Goal: Task Accomplishment & Management: Complete application form

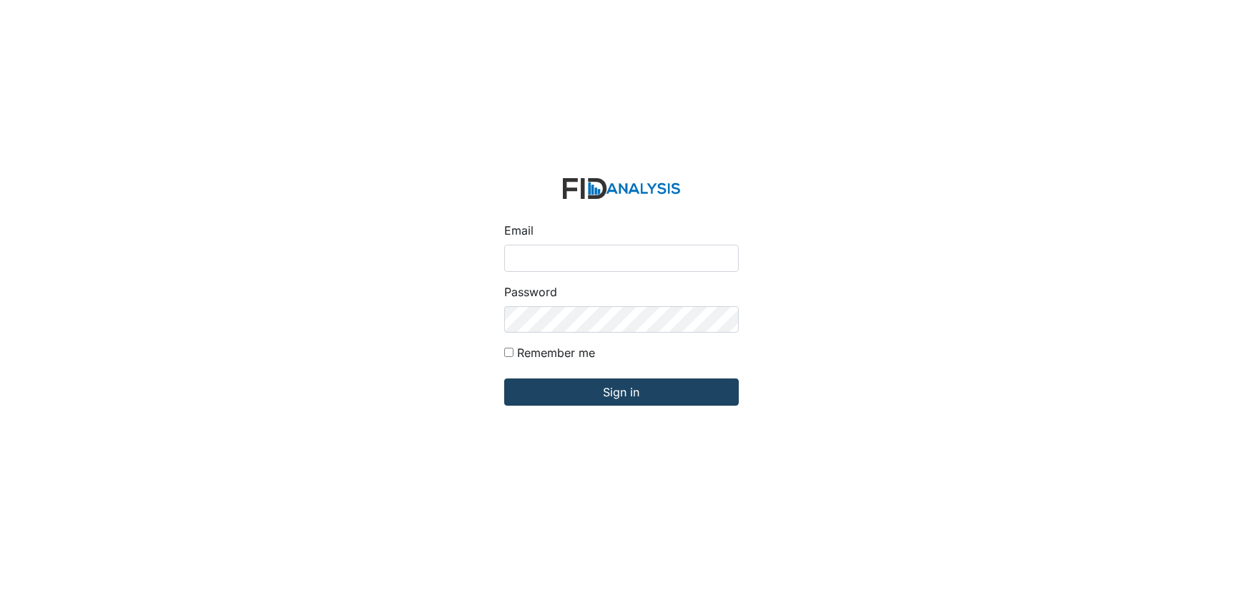
type input "[EMAIL_ADDRESS][DOMAIN_NAME]"
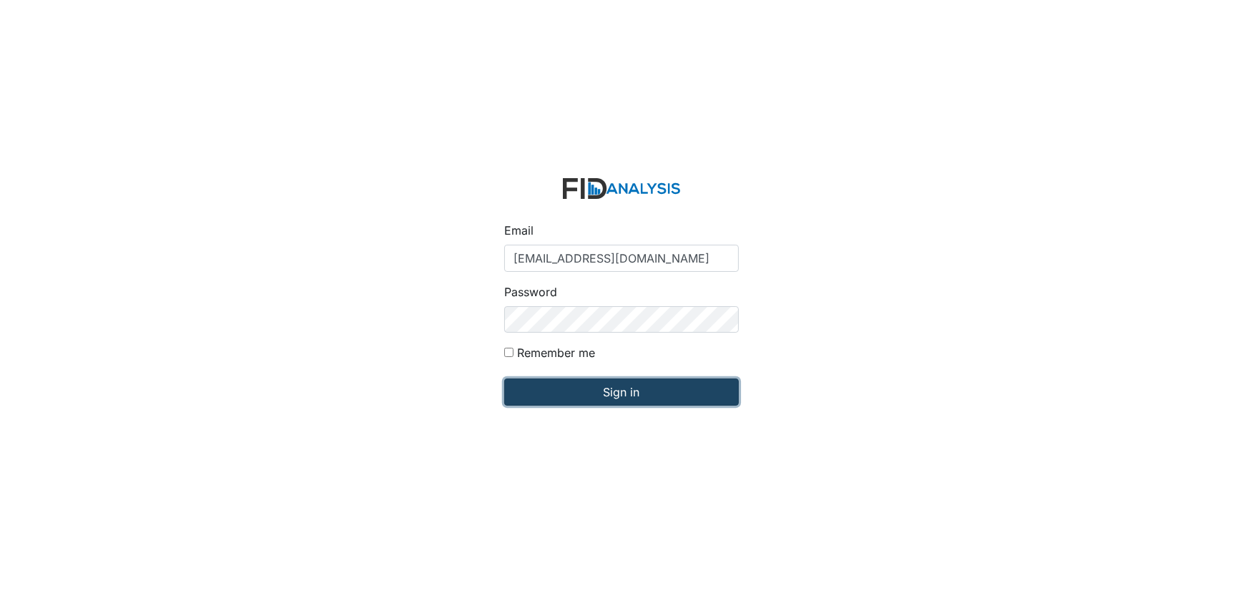
click at [536, 393] on input "Sign in" at bounding box center [621, 391] width 235 height 27
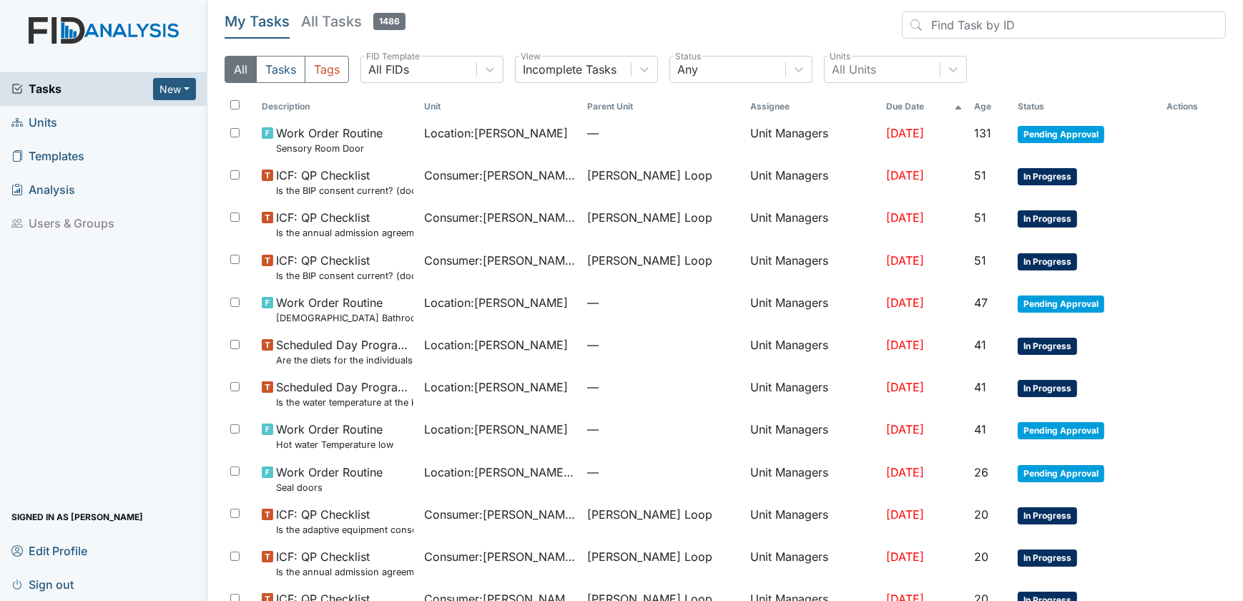
click at [40, 124] on span "Units" at bounding box center [34, 123] width 46 height 22
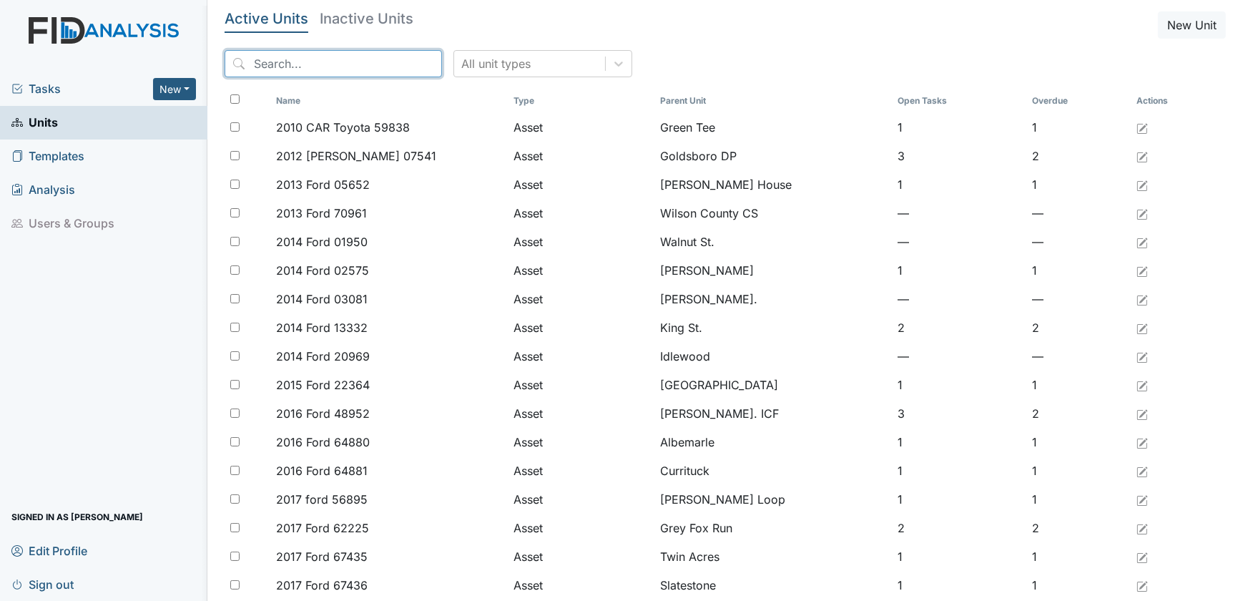
click at [267, 71] on input "search" at bounding box center [333, 63] width 217 height 27
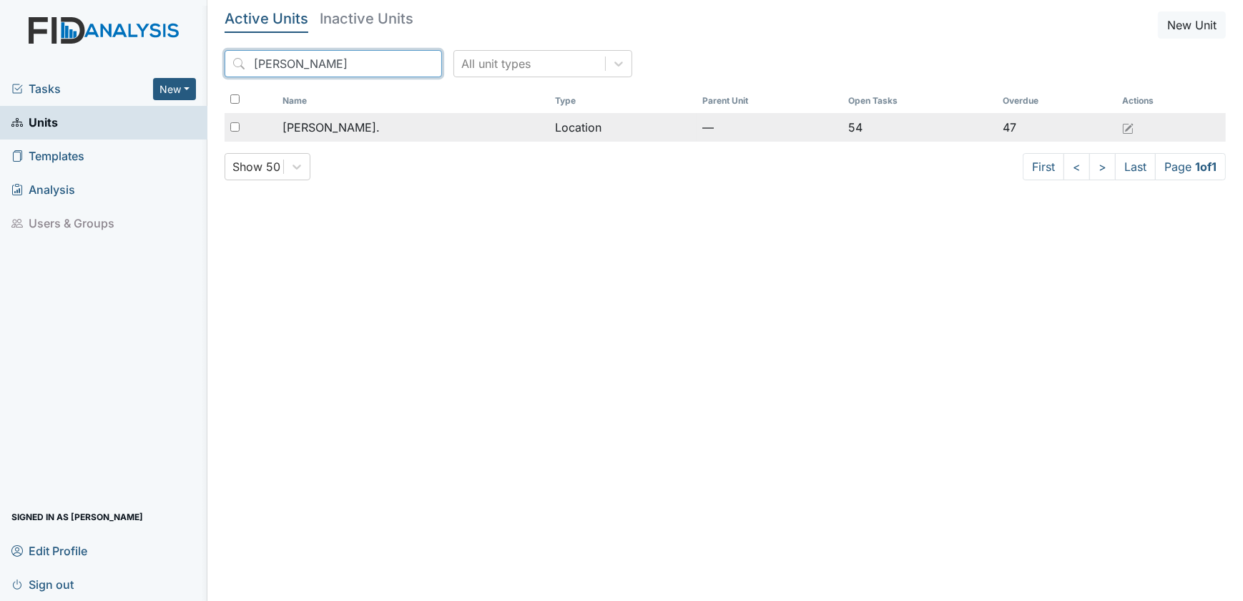
type input "William St"
click at [311, 122] on span "[PERSON_NAME]." at bounding box center [330, 127] width 97 height 17
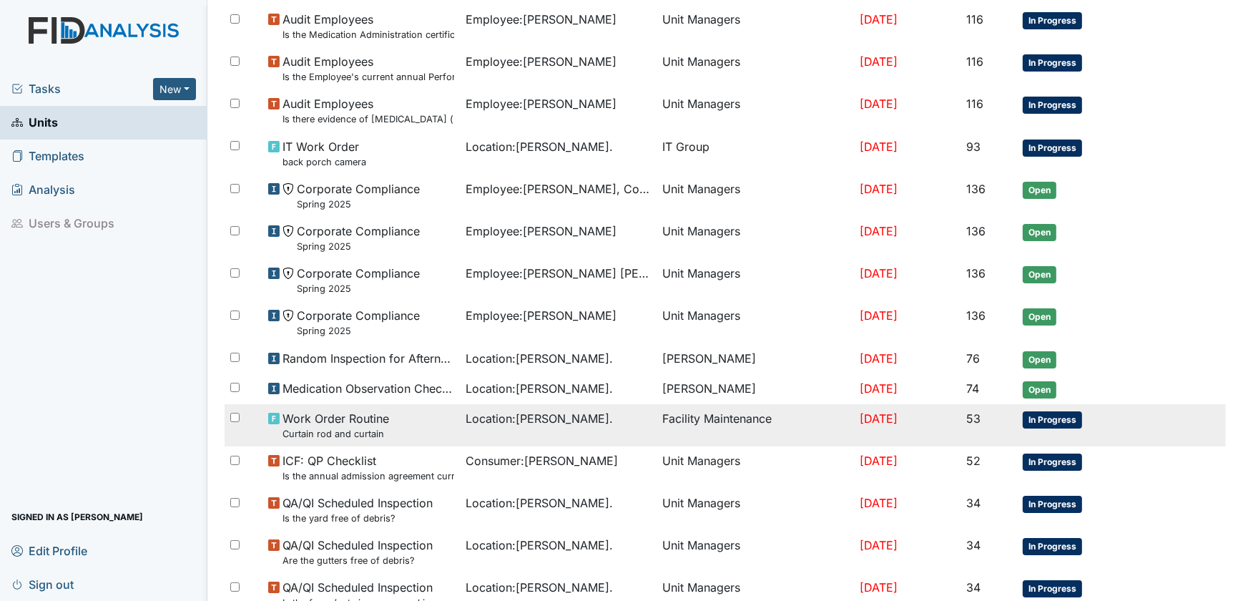
scroll to position [650, 0]
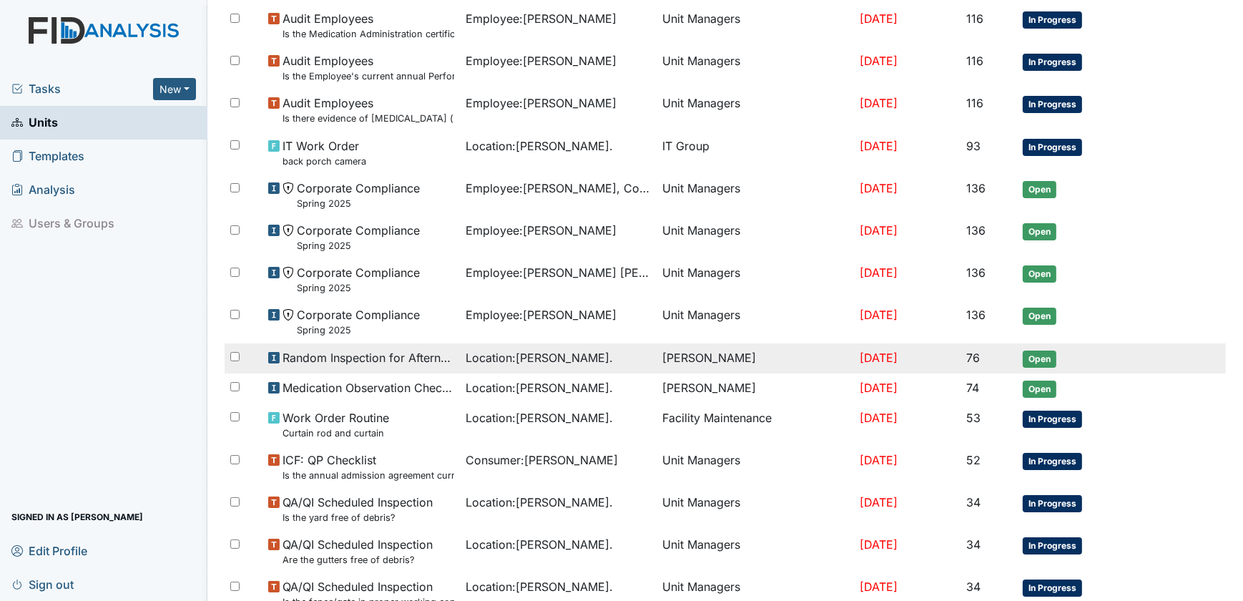
click at [418, 357] on span "Random Inspection for Afternoon" at bounding box center [368, 357] width 172 height 17
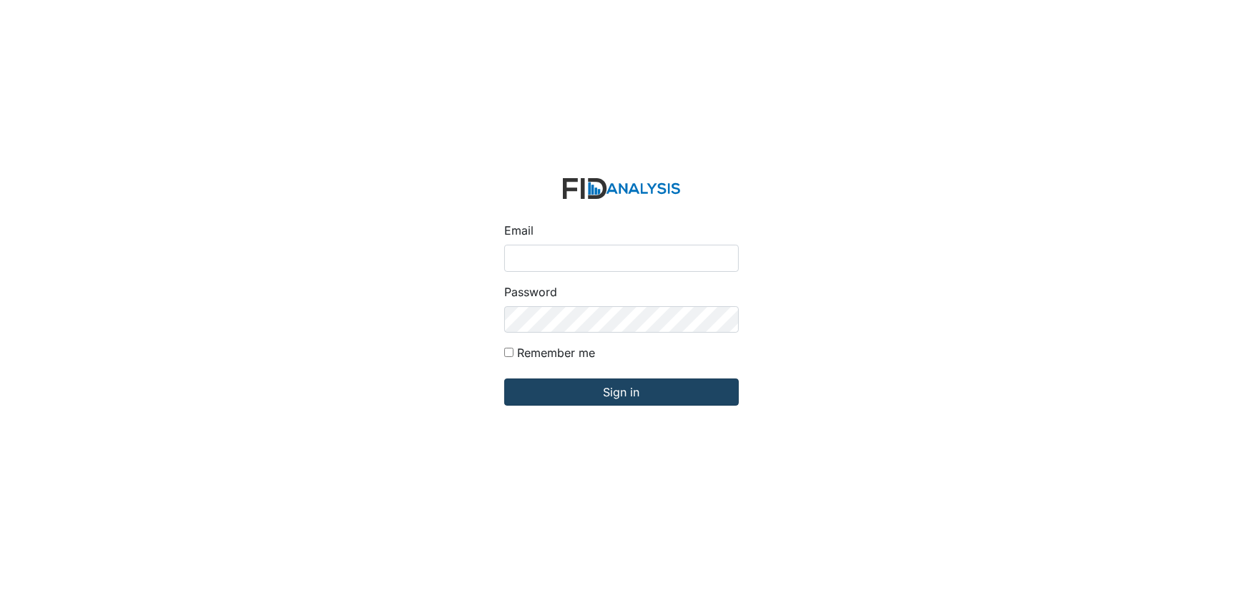
type input "[EMAIL_ADDRESS][DOMAIN_NAME]"
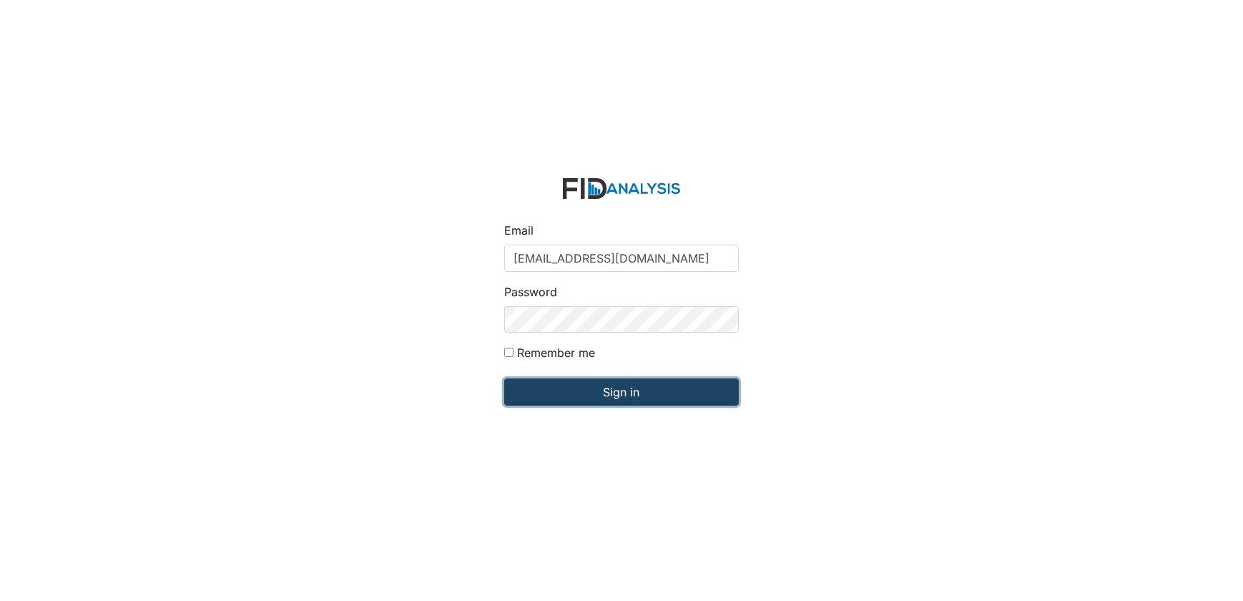
click at [542, 396] on input "Sign in" at bounding box center [621, 391] width 235 height 27
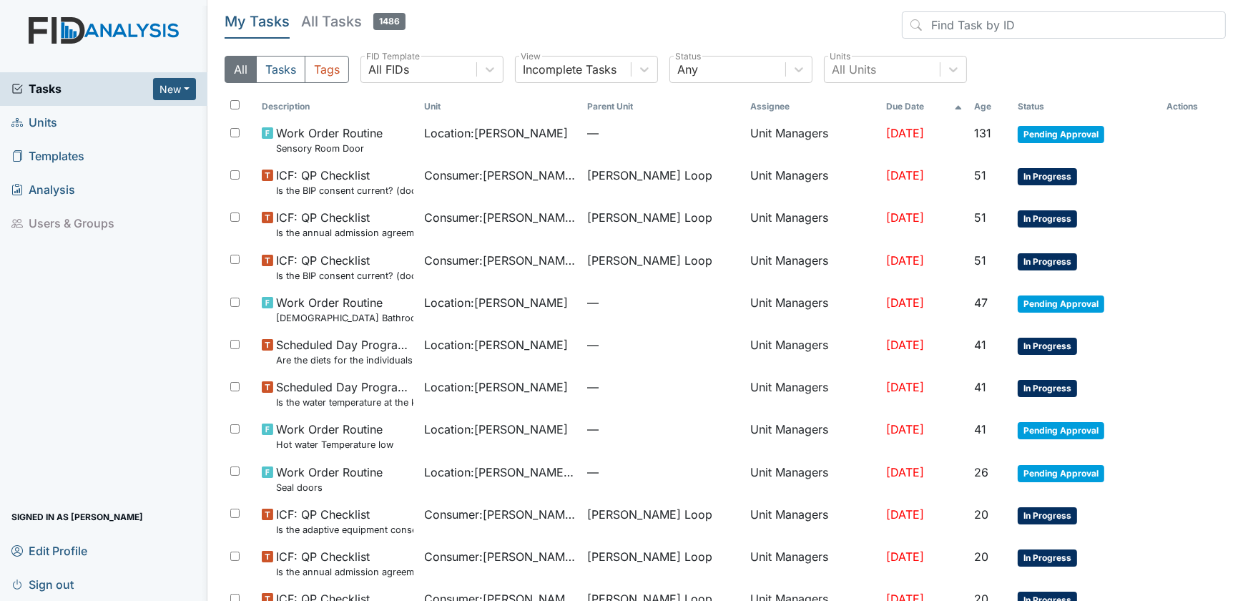
click at [40, 122] on span "Units" at bounding box center [34, 123] width 46 height 22
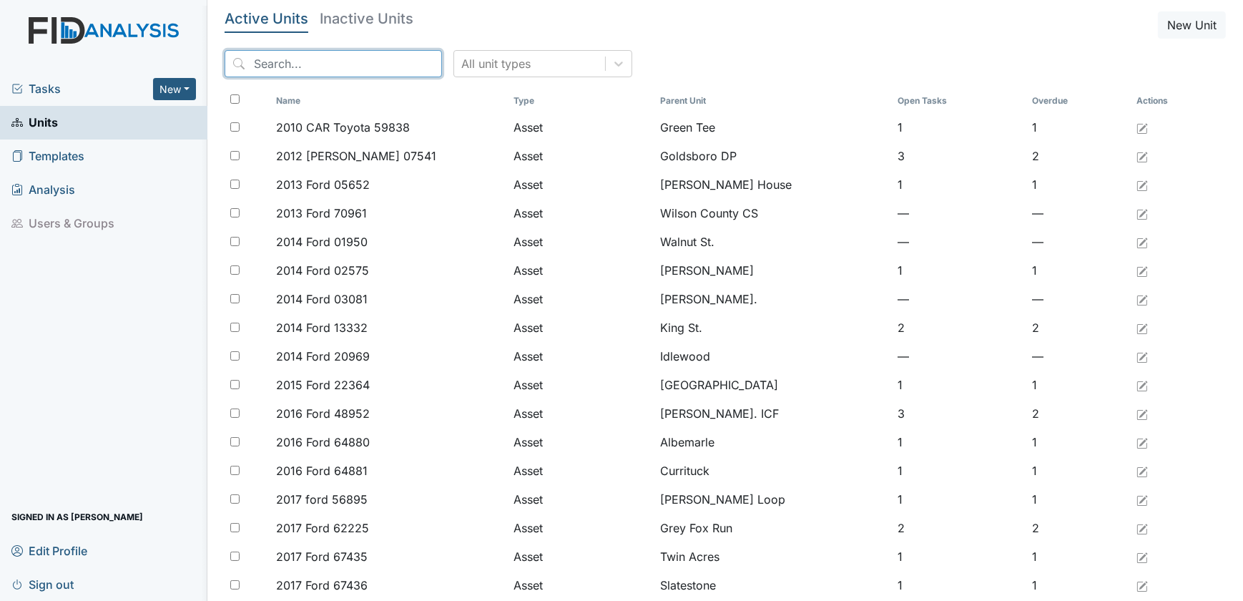
click at [273, 73] on input "search" at bounding box center [333, 63] width 217 height 27
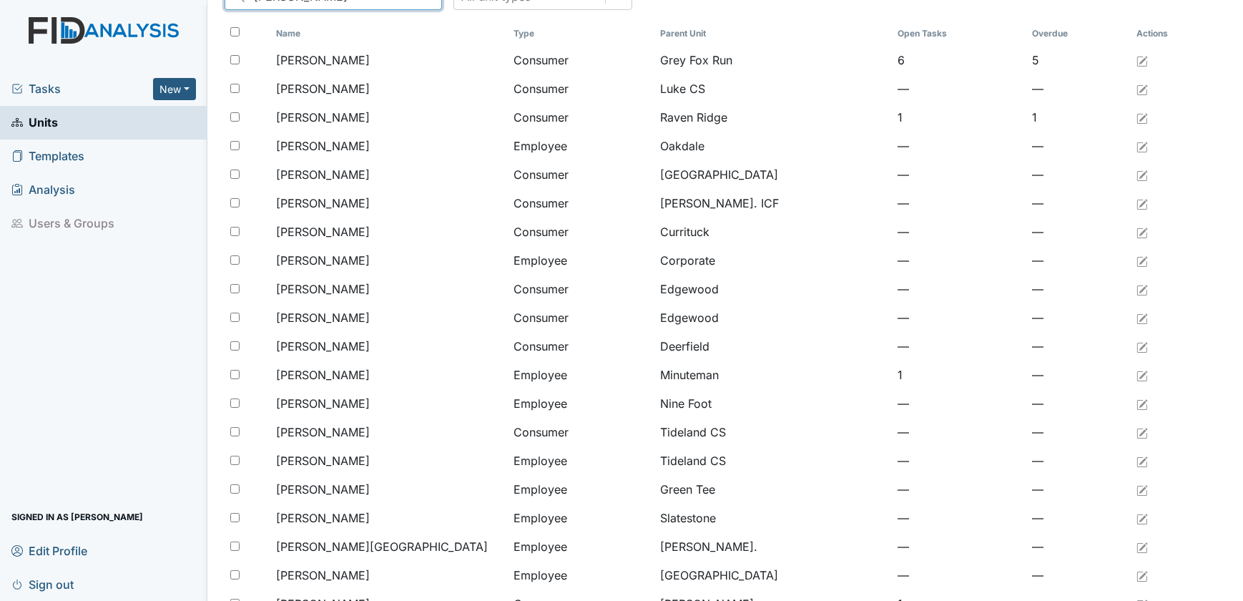
scroll to position [431, 0]
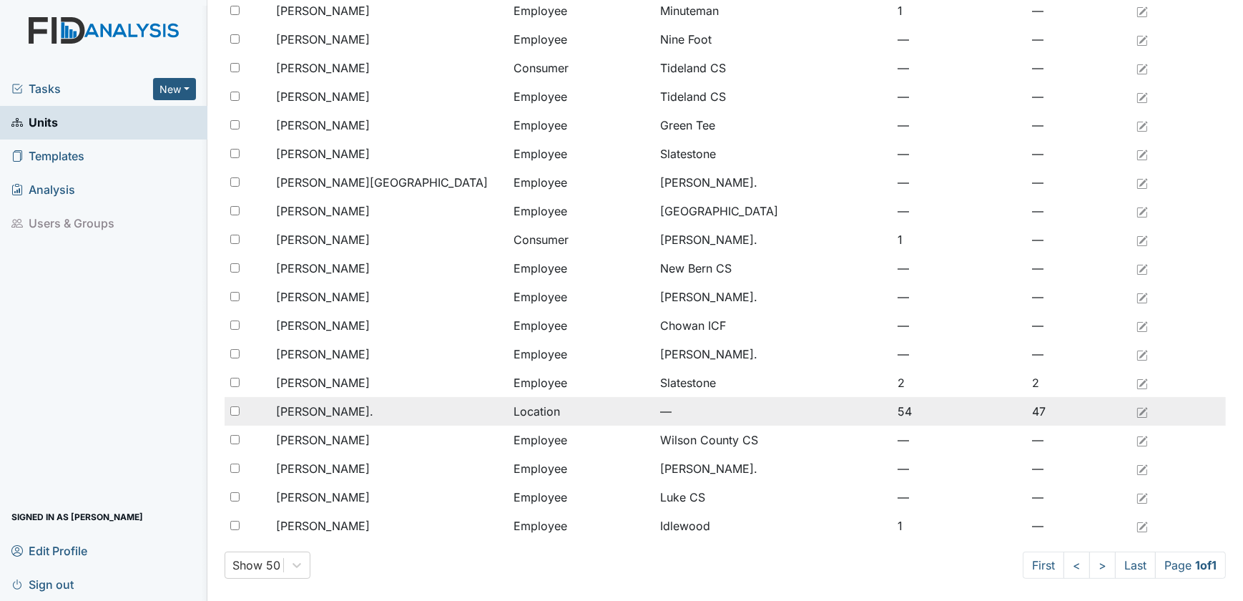
type input "[PERSON_NAME]"
click at [347, 413] on div "[PERSON_NAME]." at bounding box center [389, 411] width 226 height 17
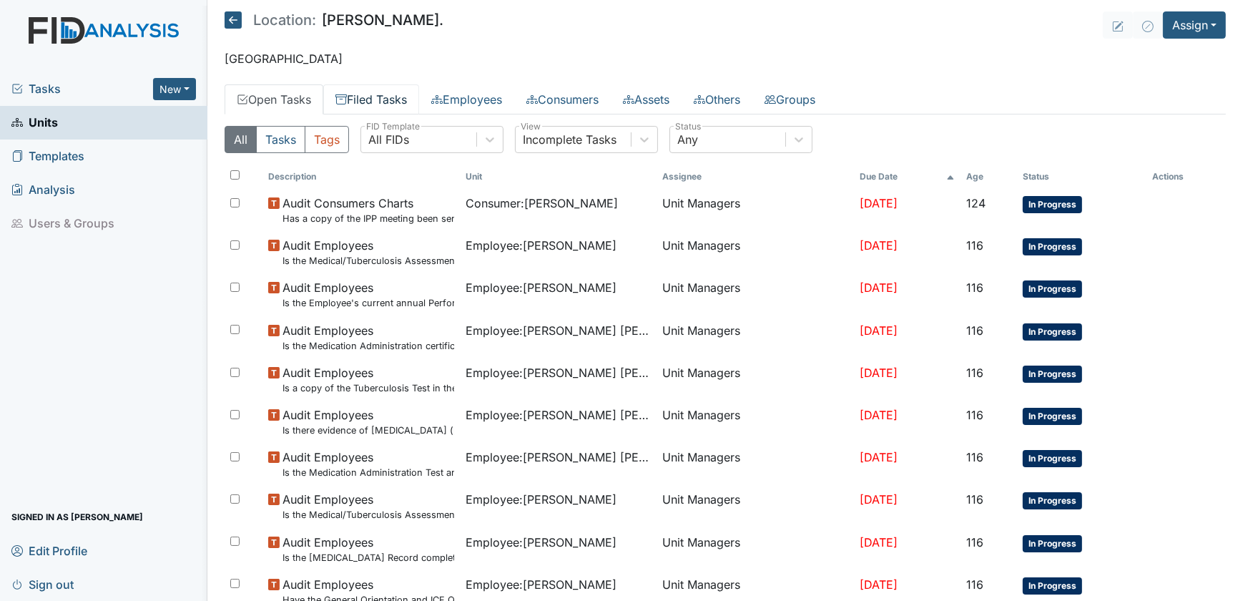
click at [373, 97] on link "Filed Tasks" at bounding box center [371, 99] width 96 height 30
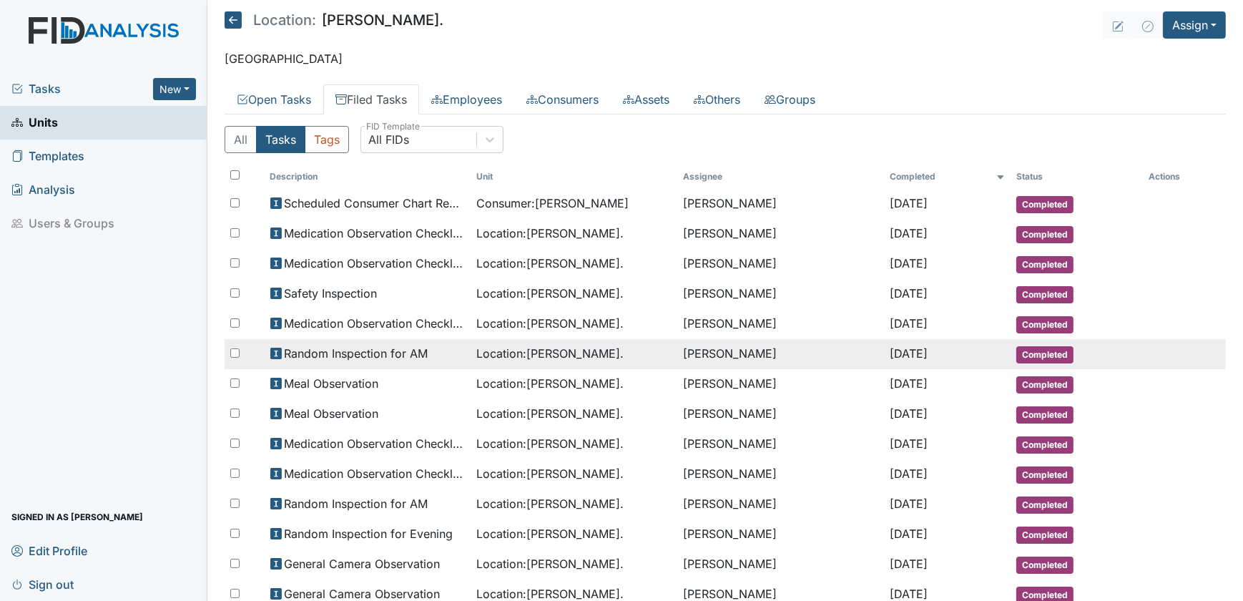
click at [398, 352] on span "Random Inspection for AM" at bounding box center [357, 353] width 144 height 17
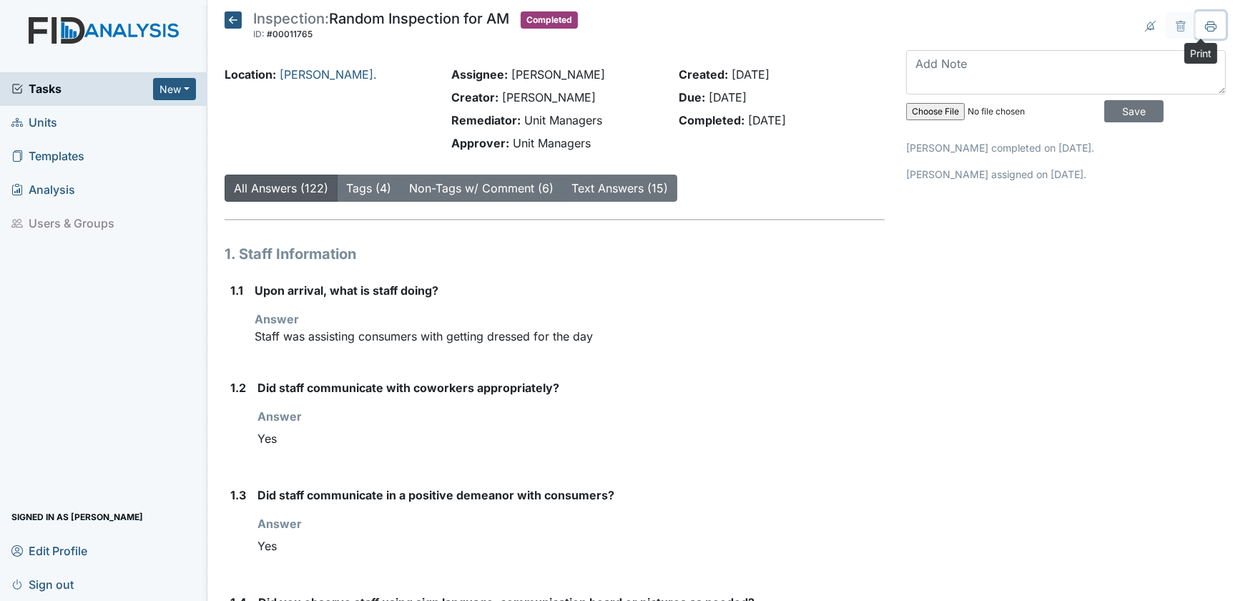
click at [1206, 26] on icon at bounding box center [1206, 26] width 1 height 1
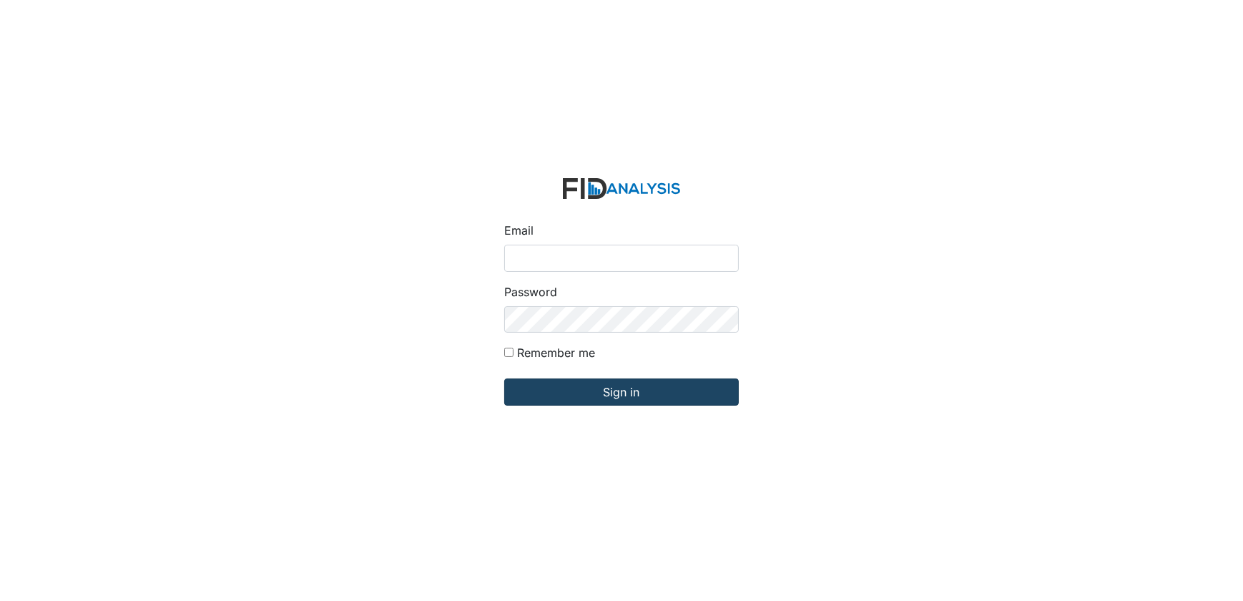
type input "Dsmith@lifeincorporated.com"
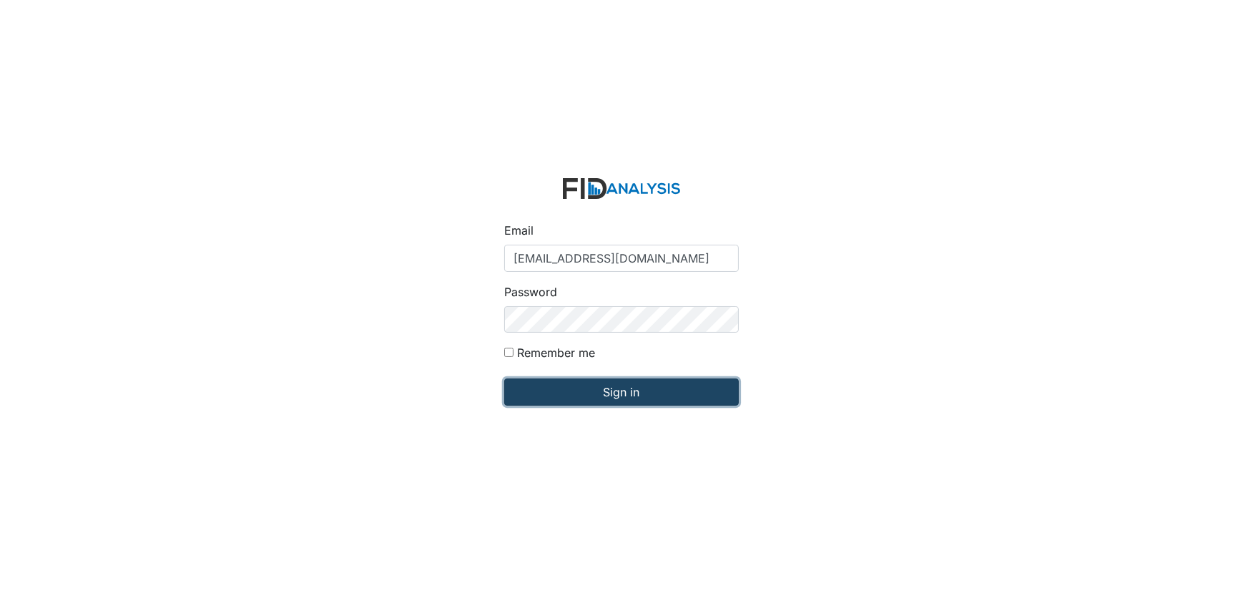
click at [565, 383] on input "Sign in" at bounding box center [621, 391] width 235 height 27
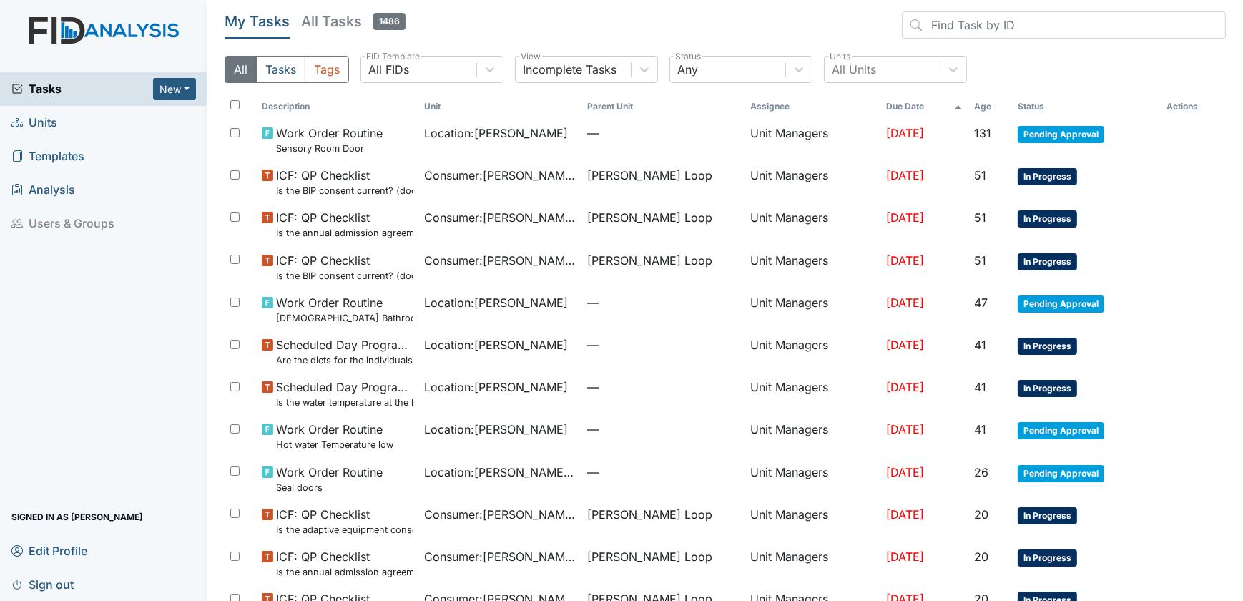
click at [50, 122] on span "Units" at bounding box center [34, 123] width 46 height 22
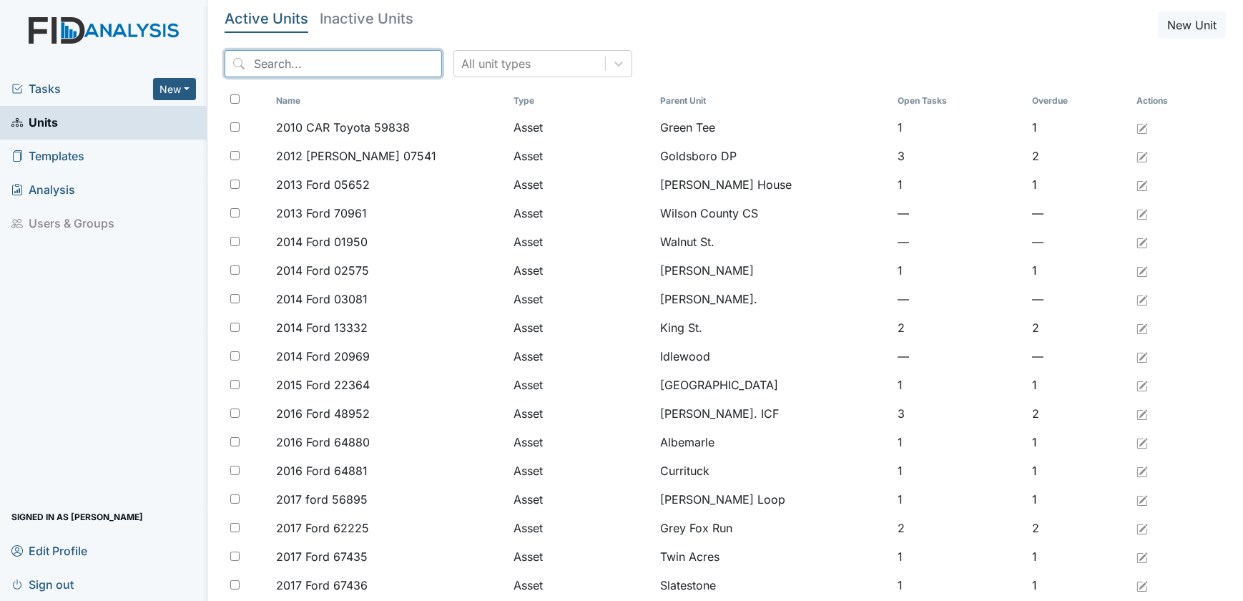
drag, startPoint x: 275, startPoint y: 73, endPoint x: 265, endPoint y: 70, distance: 10.4
click at [273, 73] on input "search" at bounding box center [333, 63] width 217 height 27
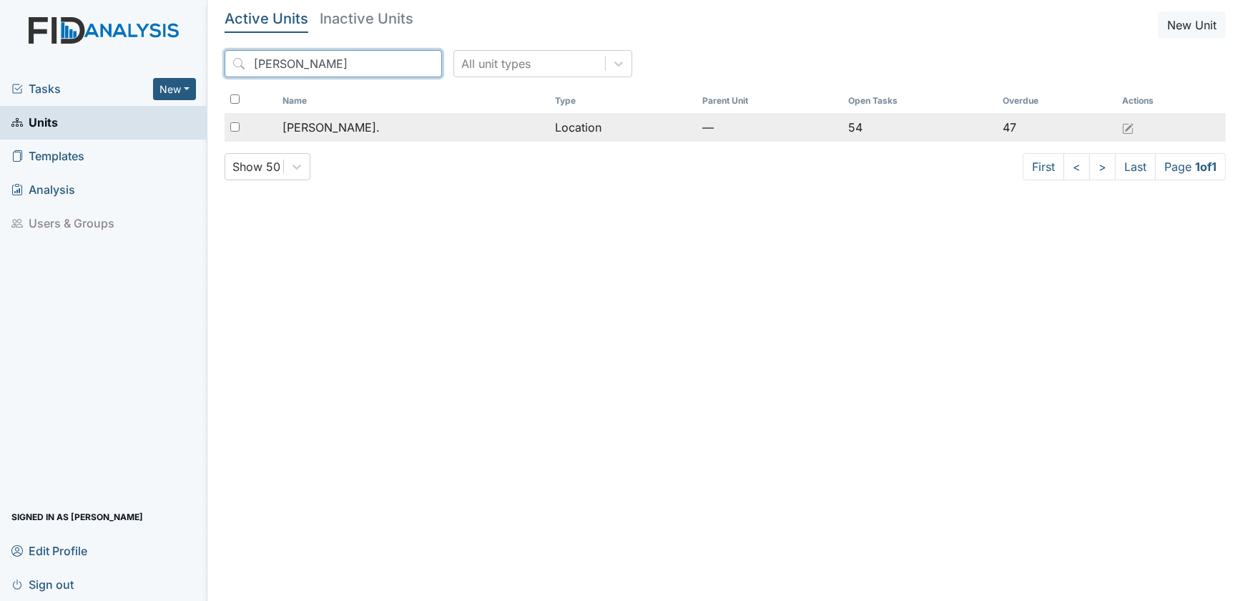
type input "[PERSON_NAME]"
click at [359, 128] on div "[PERSON_NAME]." at bounding box center [412, 127] width 261 height 17
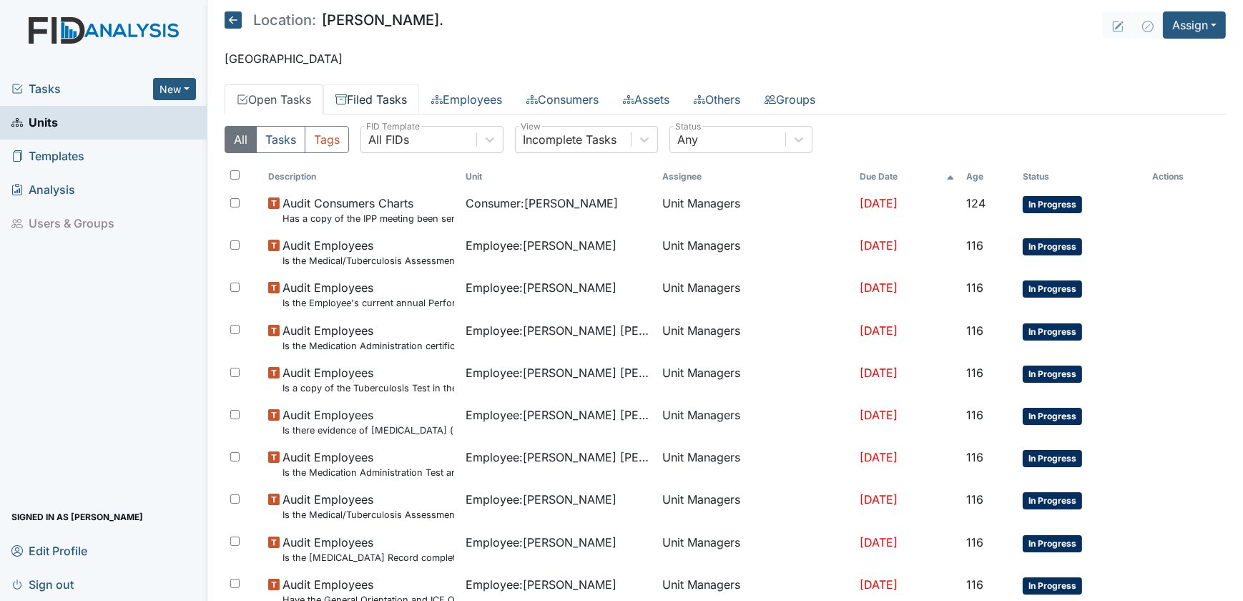
click at [385, 97] on link "Filed Tasks" at bounding box center [371, 99] width 96 height 30
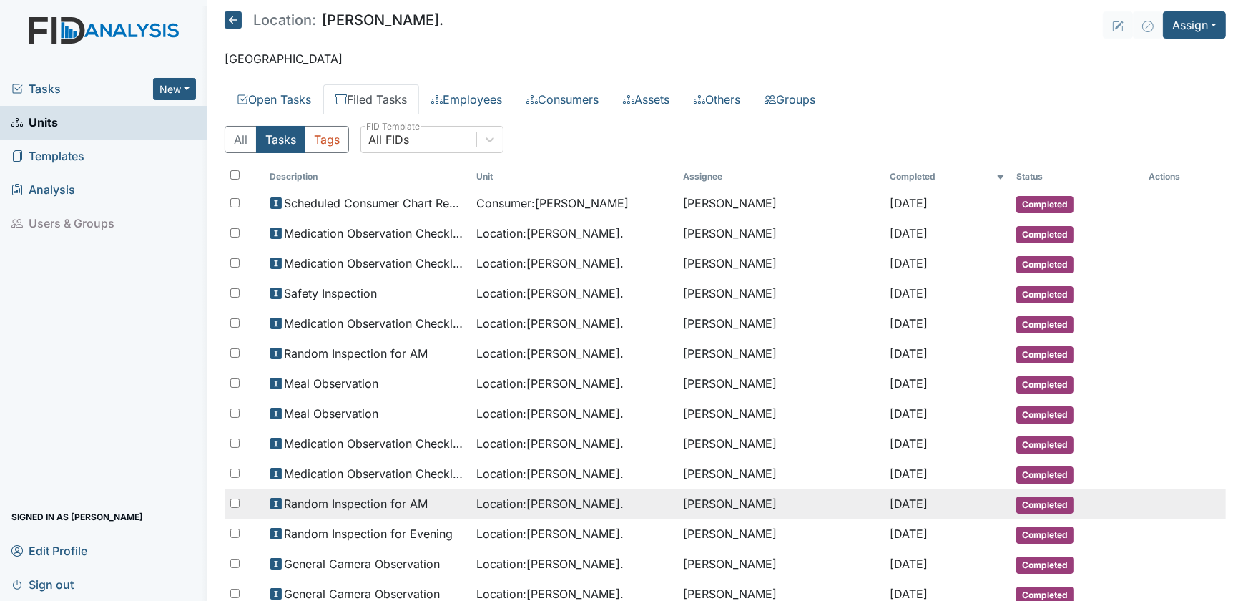
click at [385, 496] on span "Random Inspection for AM" at bounding box center [357, 503] width 144 height 17
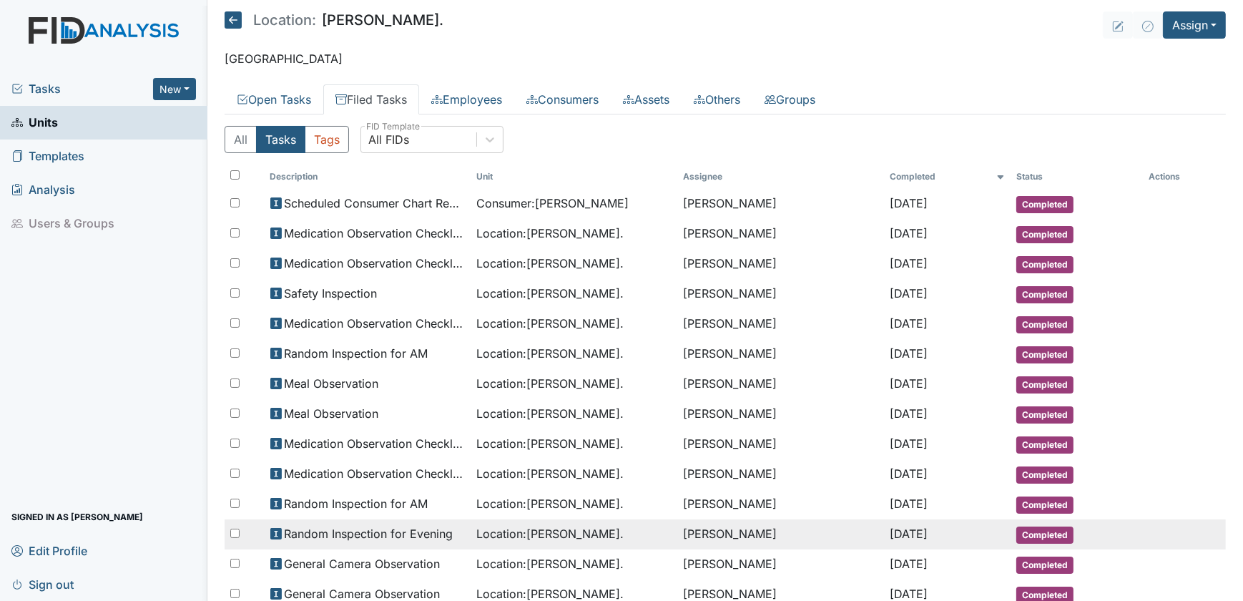
click at [408, 525] on span "Random Inspection for Evening" at bounding box center [369, 533] width 169 height 17
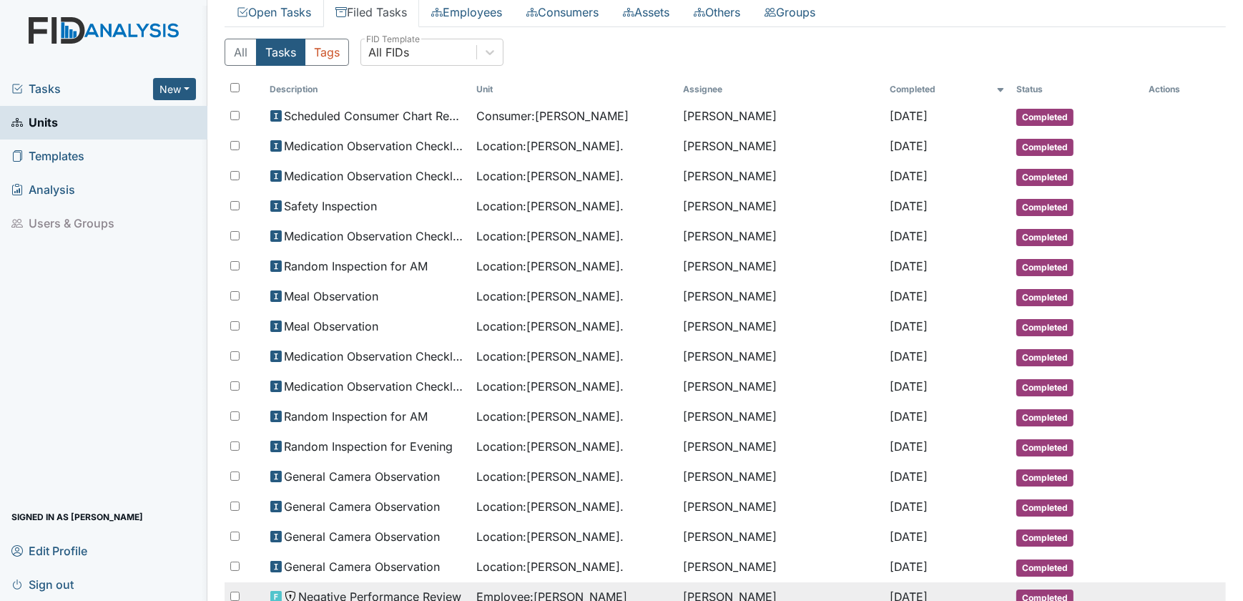
scroll to position [64, 0]
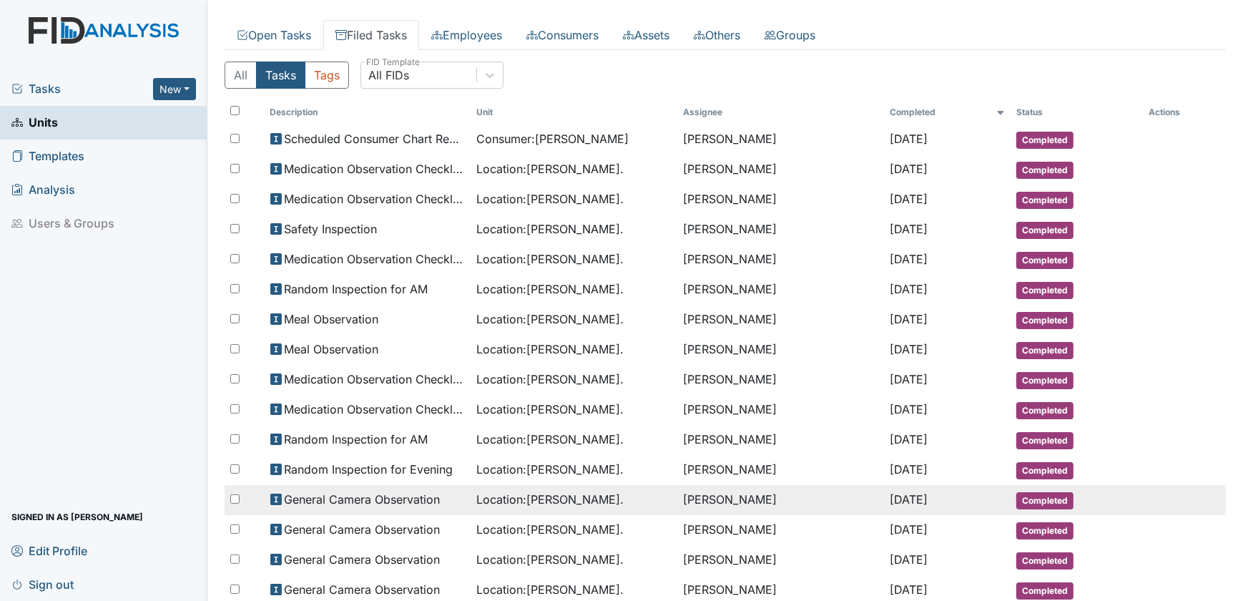
click at [360, 490] on span "General Camera Observation" at bounding box center [363, 498] width 156 height 17
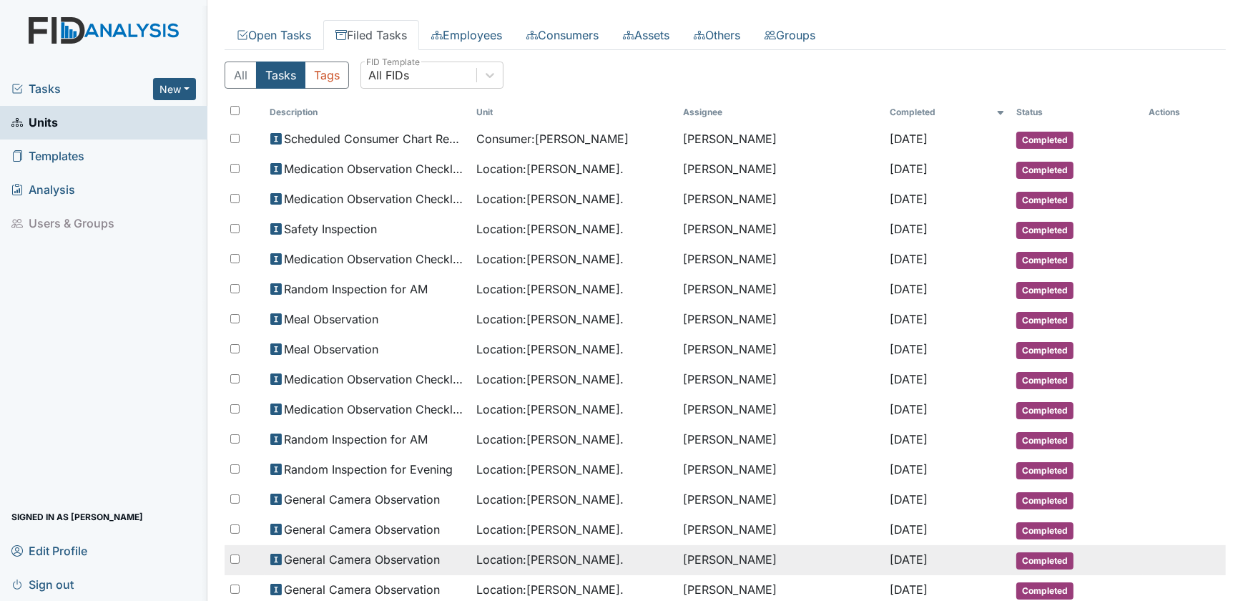
click at [342, 556] on span "General Camera Observation" at bounding box center [363, 559] width 156 height 17
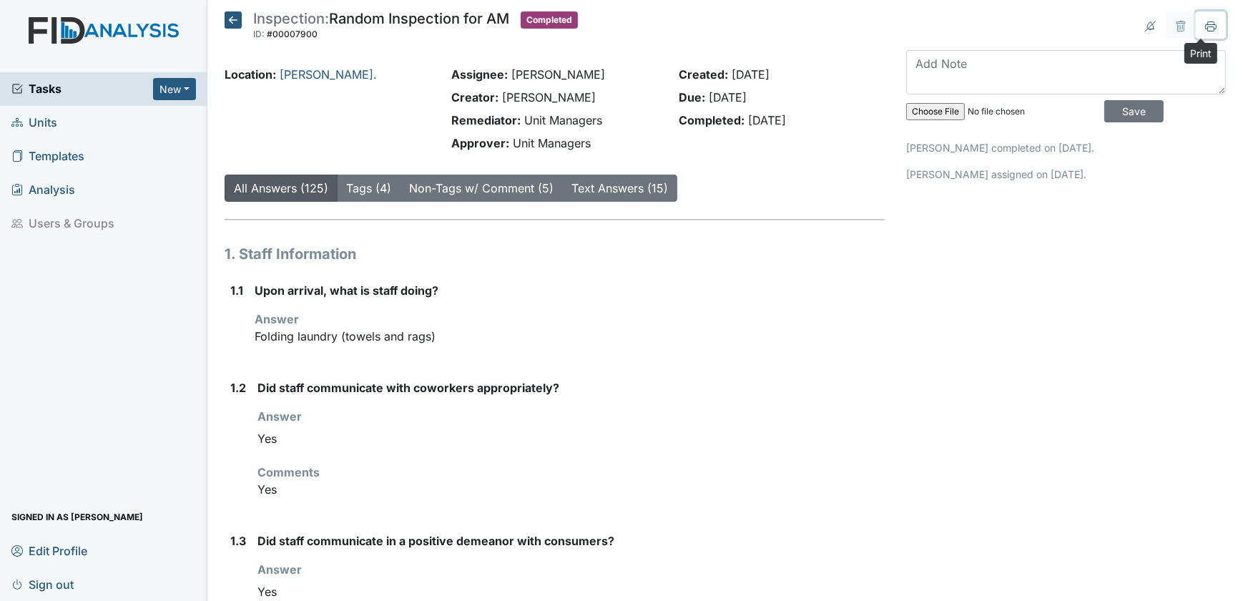
drag, startPoint x: 1203, startPoint y: 25, endPoint x: 90, endPoint y: 532, distance: 1222.6
click at [1205, 25] on icon at bounding box center [1210, 26] width 11 height 11
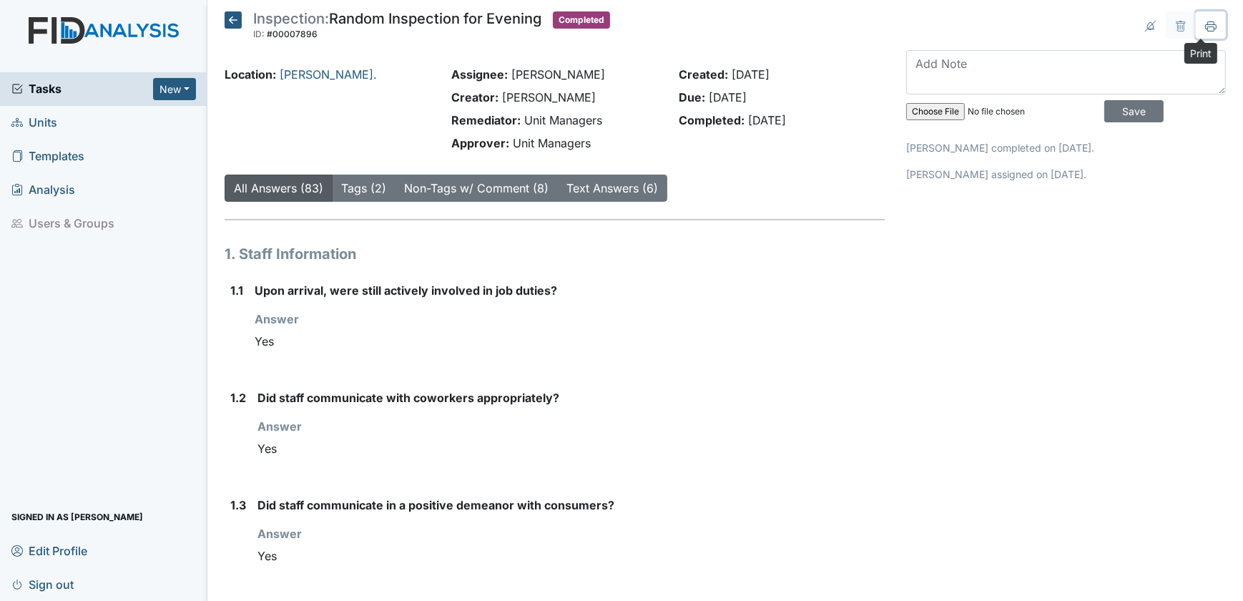
click at [1207, 29] on icon at bounding box center [1210, 28] width 7 height 5
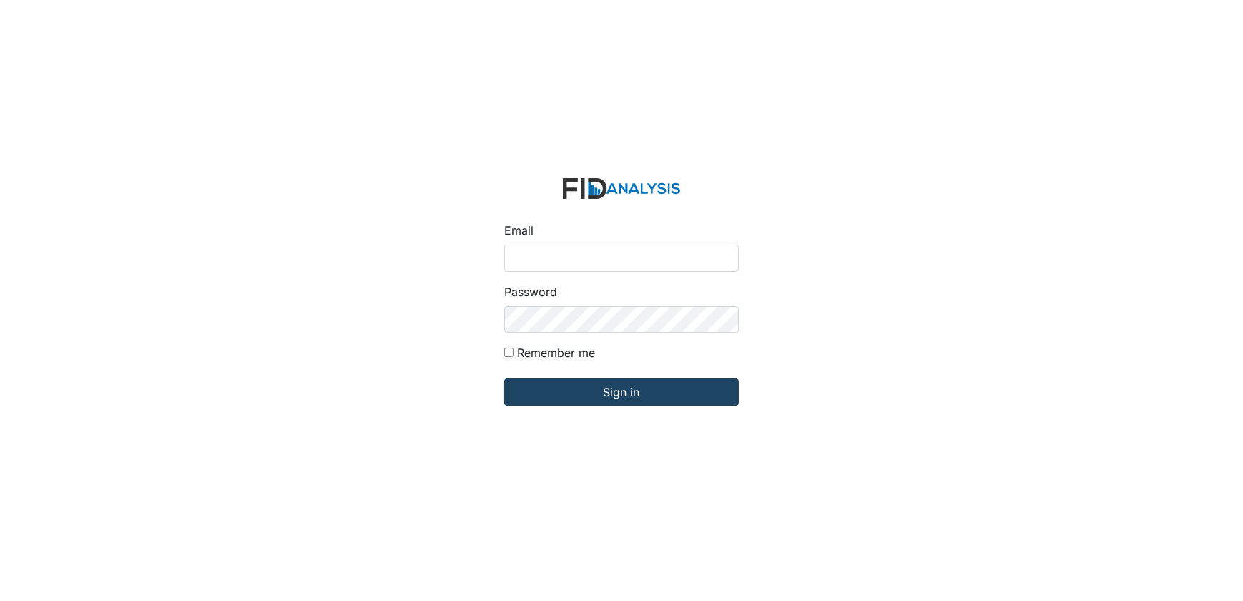
type input "Dsmith@lifeincorporated.com"
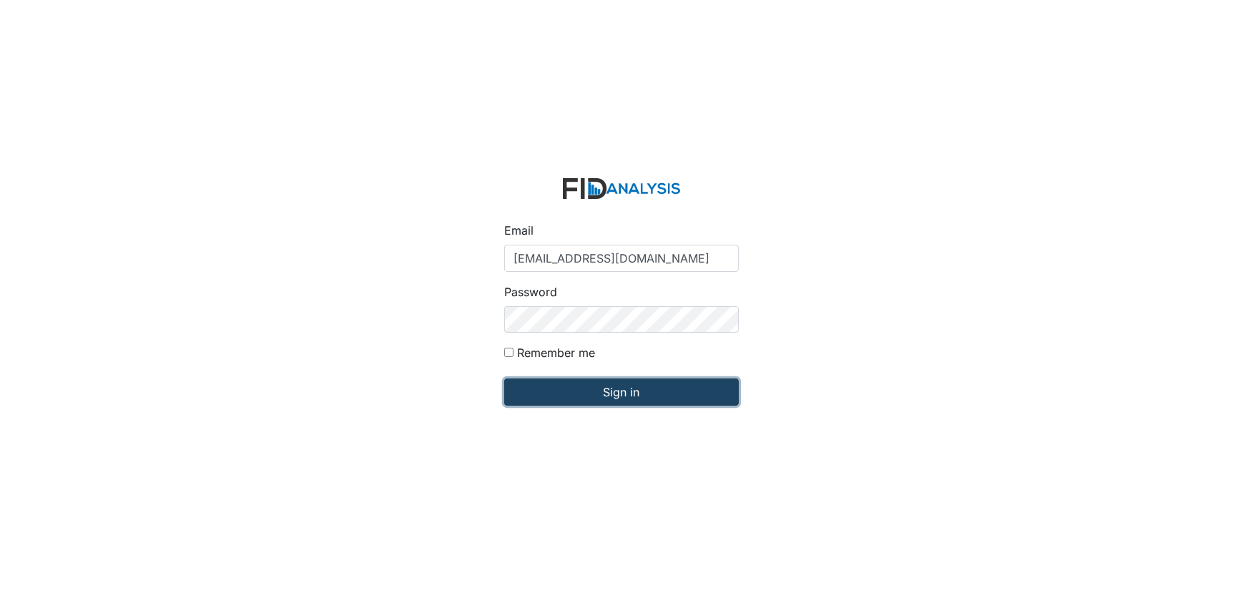
click at [594, 400] on input "Sign in" at bounding box center [621, 391] width 235 height 27
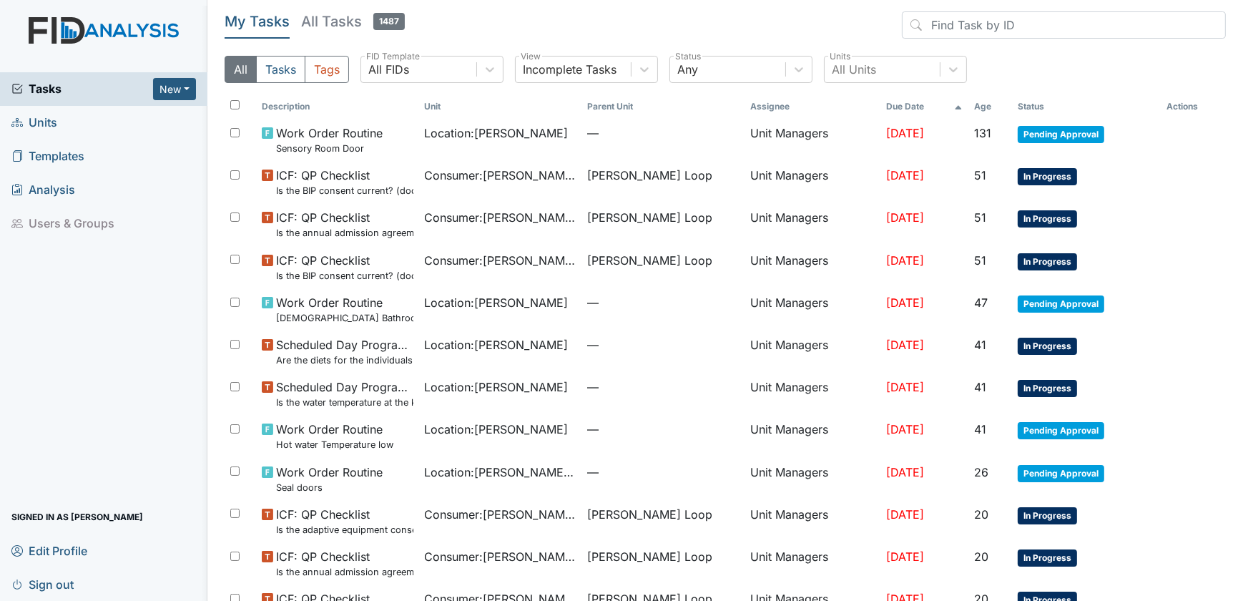
click at [83, 119] on link "Units" at bounding box center [103, 123] width 207 height 34
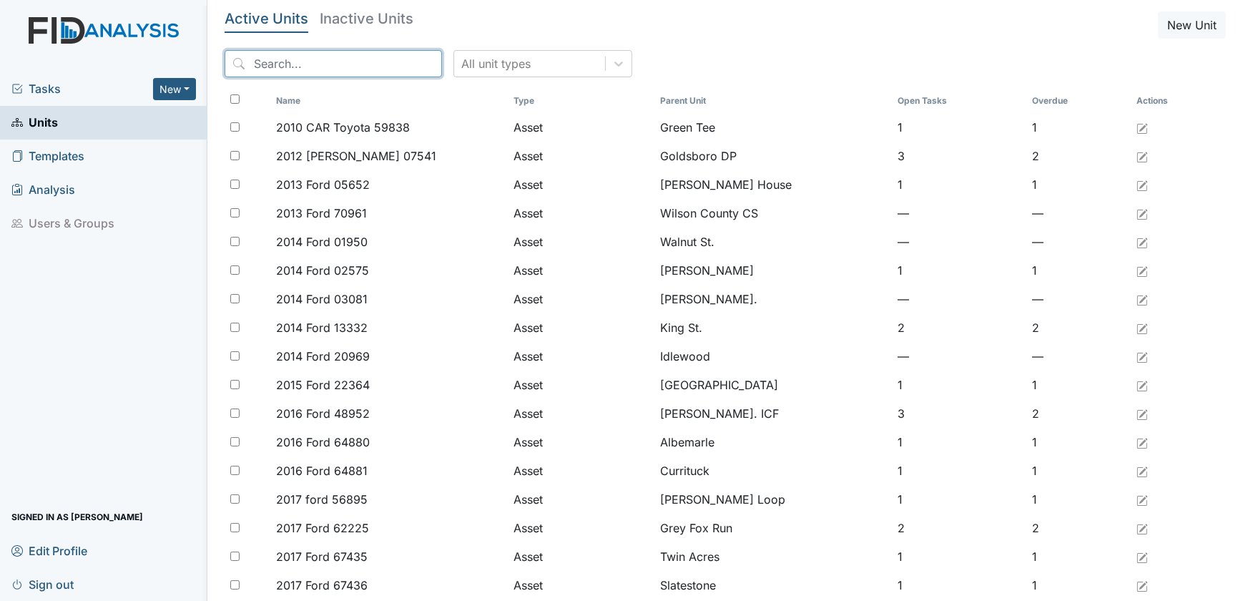
click at [313, 59] on input "search" at bounding box center [333, 63] width 217 height 27
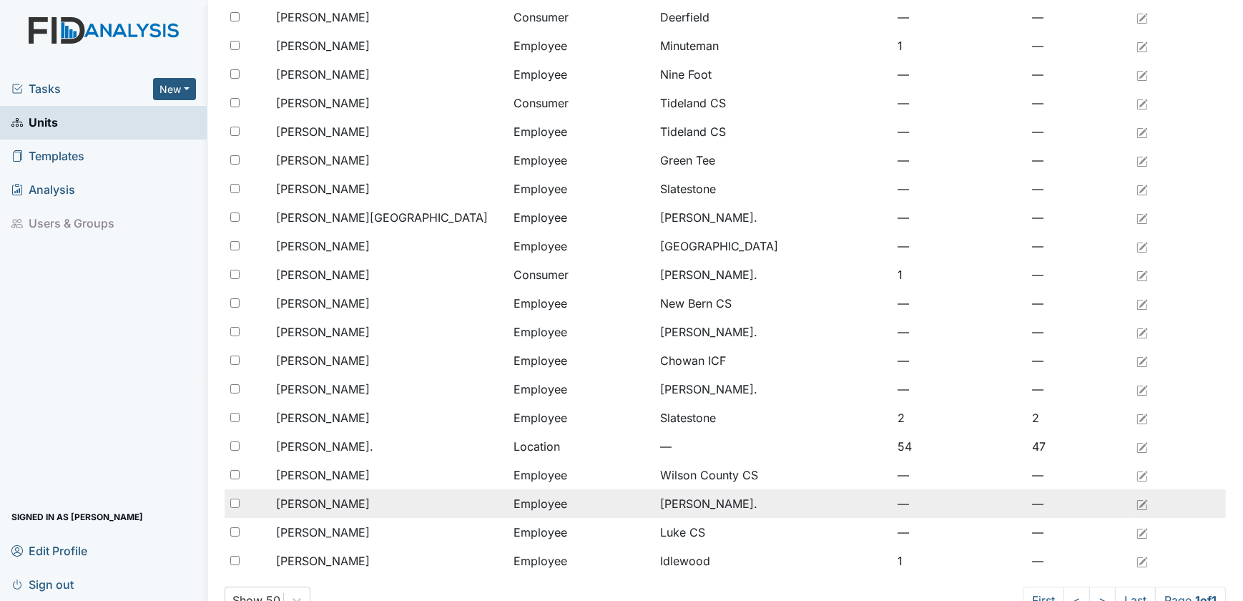
scroll to position [431, 0]
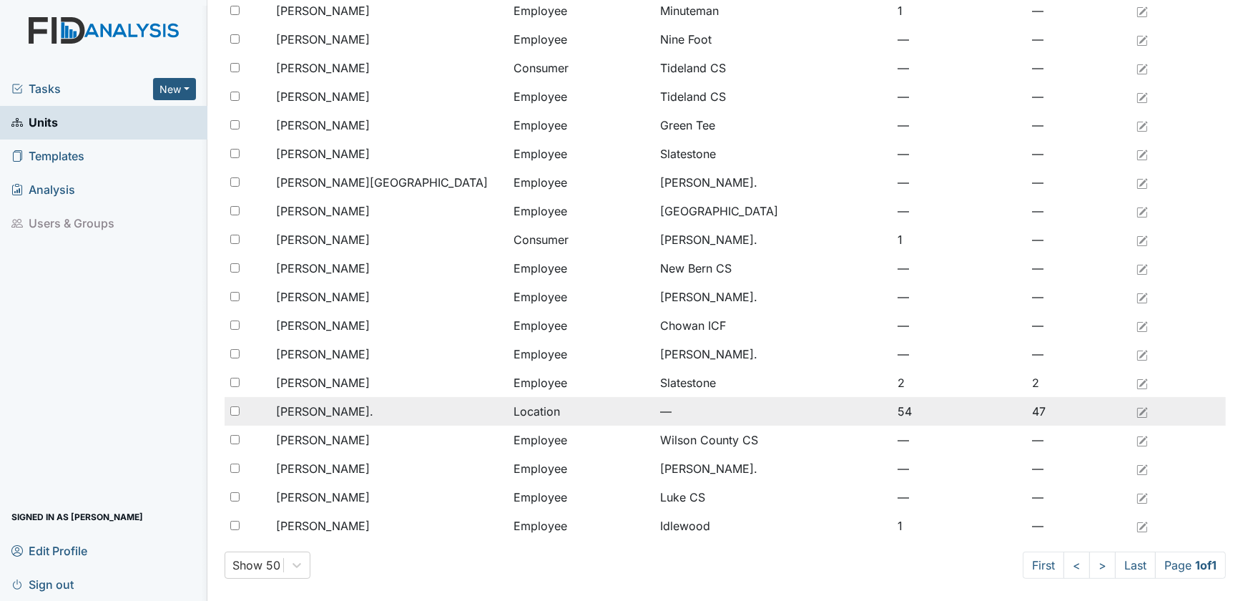
type input "[PERSON_NAME]"
click at [323, 409] on span "[PERSON_NAME]." at bounding box center [324, 411] width 97 height 17
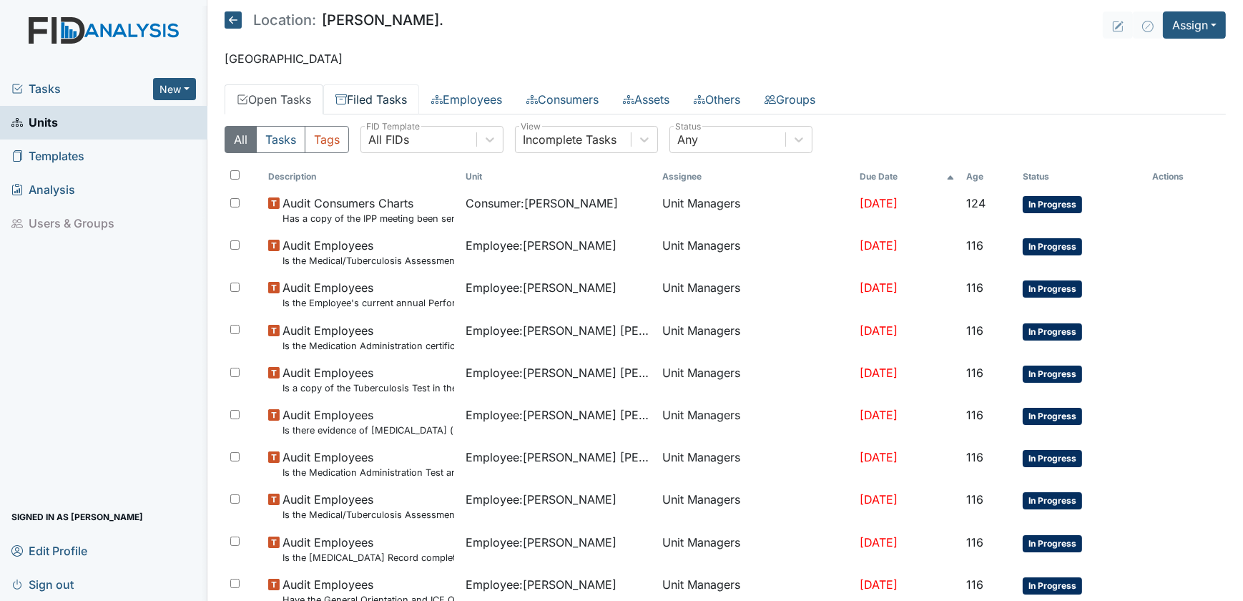
click at [372, 102] on link "Filed Tasks" at bounding box center [371, 99] width 96 height 30
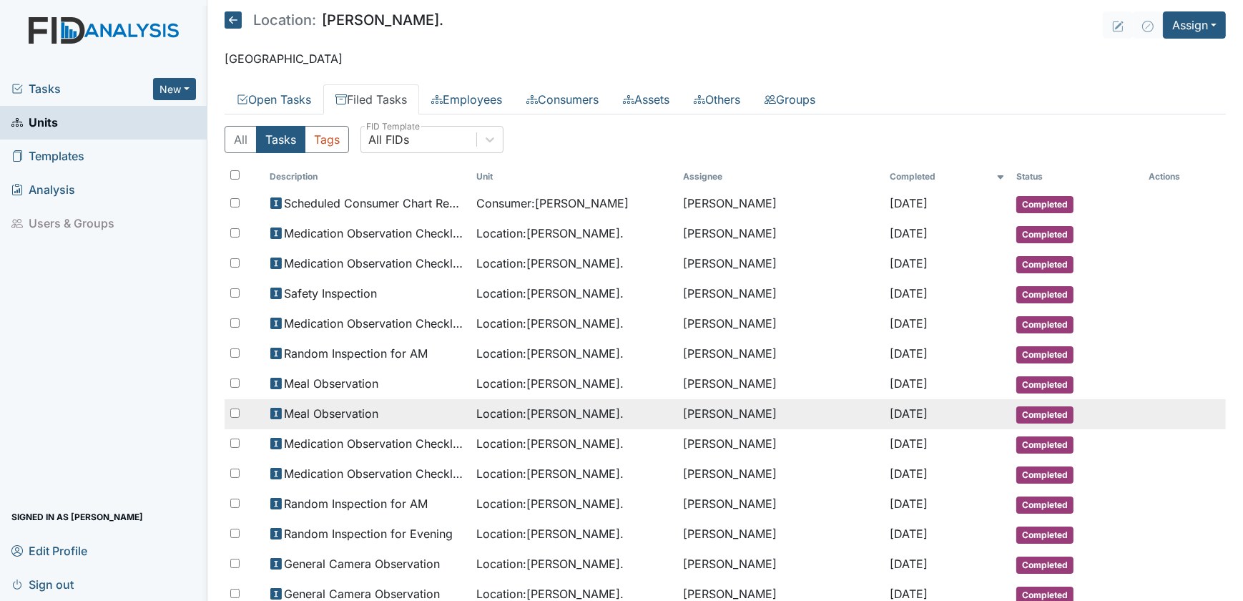
click at [377, 406] on span "Meal Observation" at bounding box center [332, 413] width 94 height 17
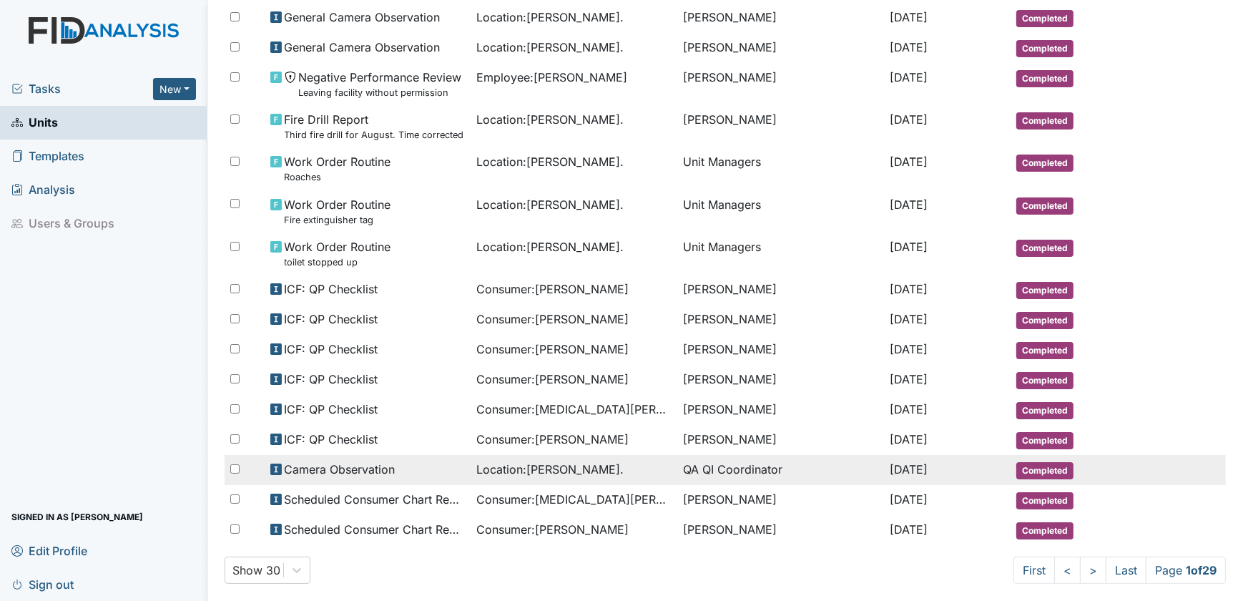
scroll to position [610, 0]
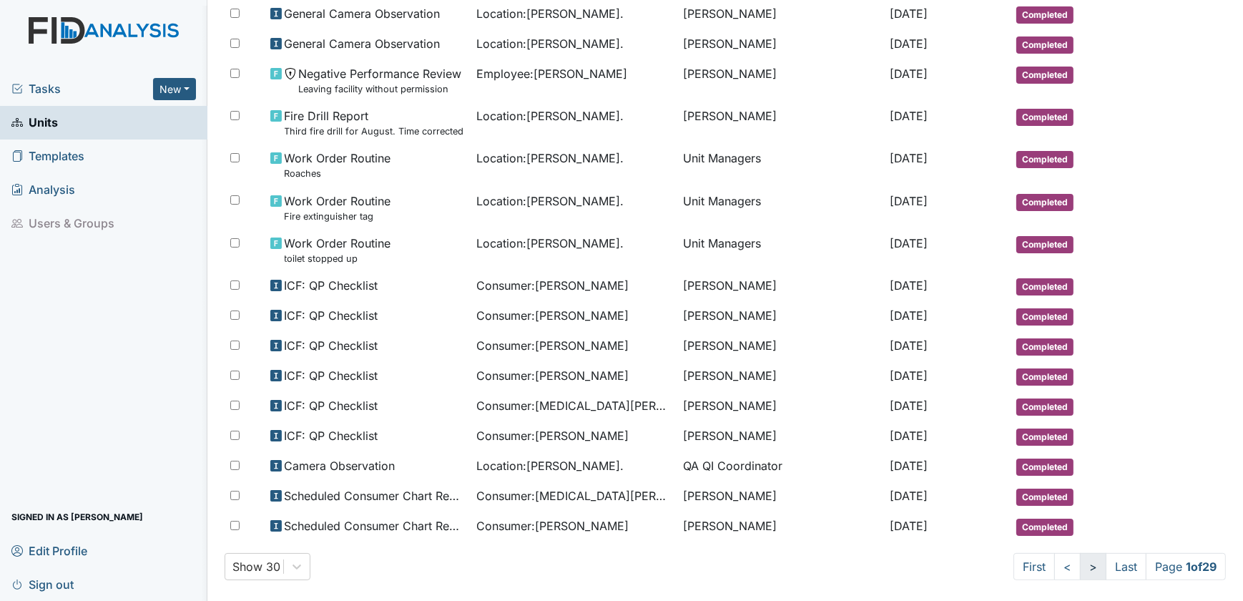
click at [1080, 556] on link ">" at bounding box center [1093, 566] width 26 height 27
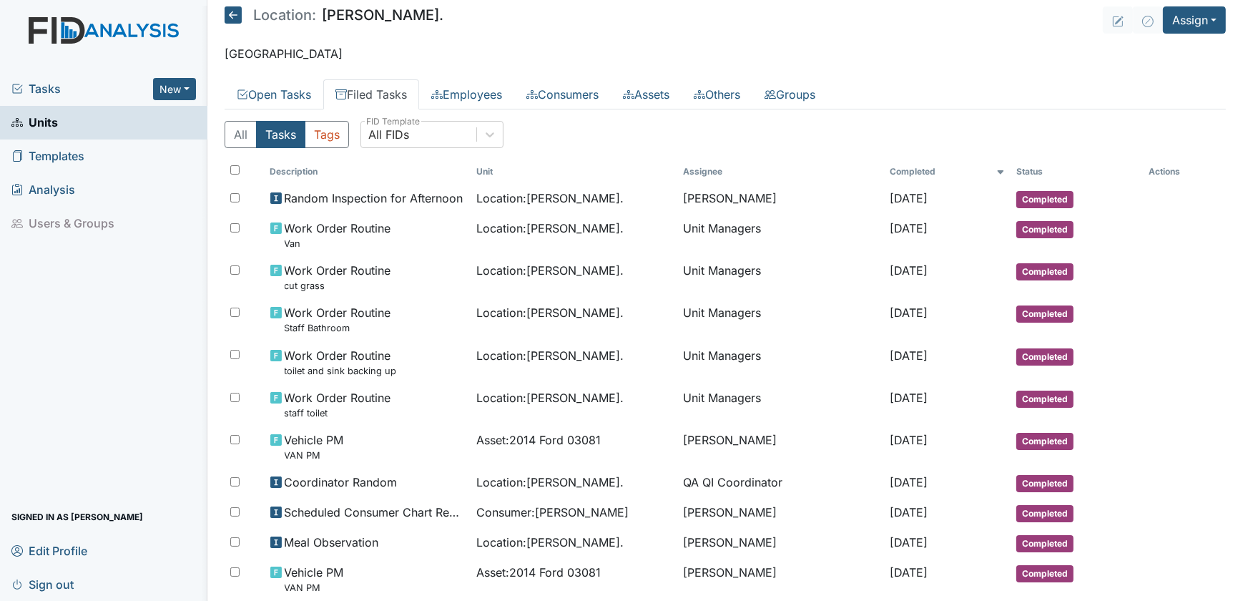
scroll to position [0, 0]
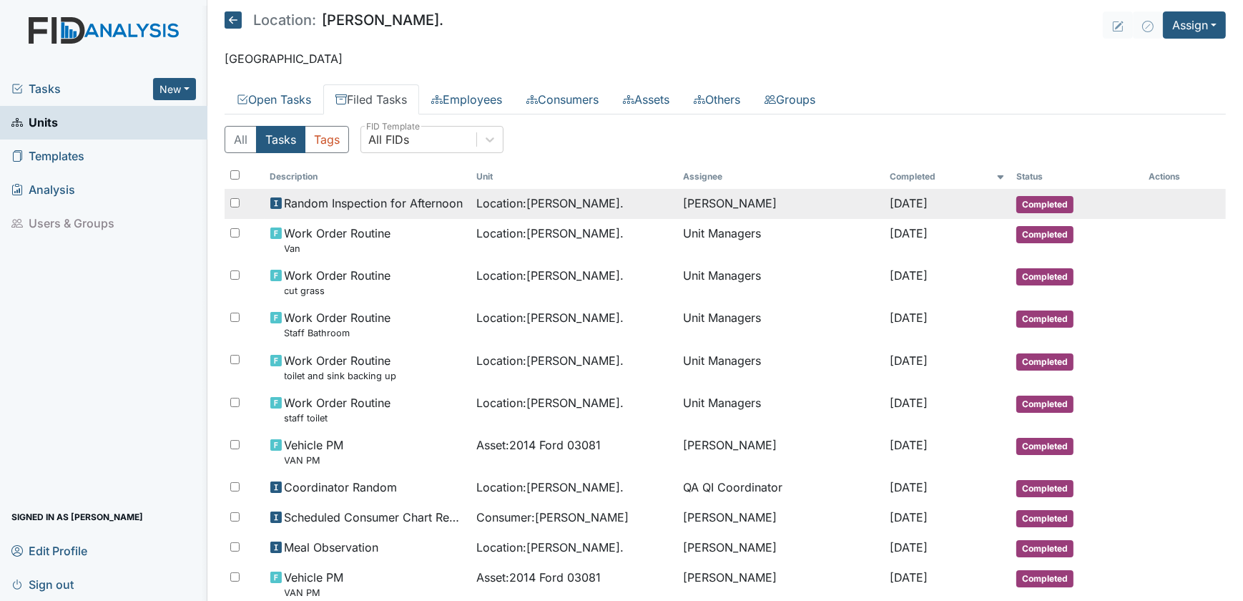
click at [363, 202] on span "Random Inspection for Afternoon" at bounding box center [374, 202] width 179 height 17
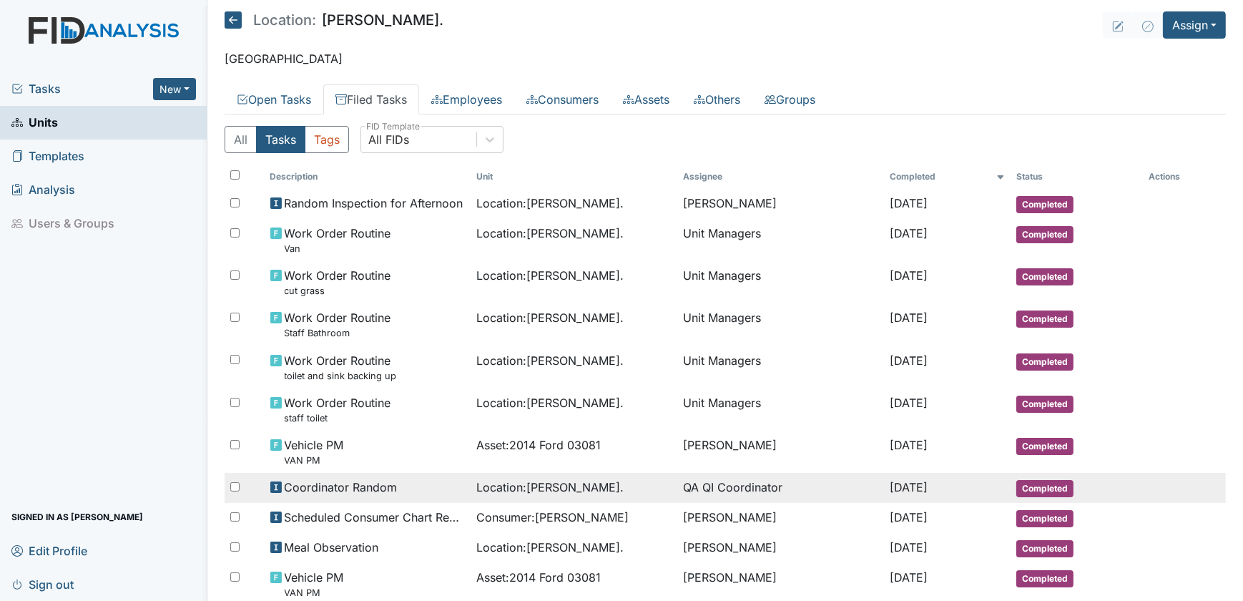
click at [351, 482] on span "Coordinator Random" at bounding box center [341, 486] width 113 height 17
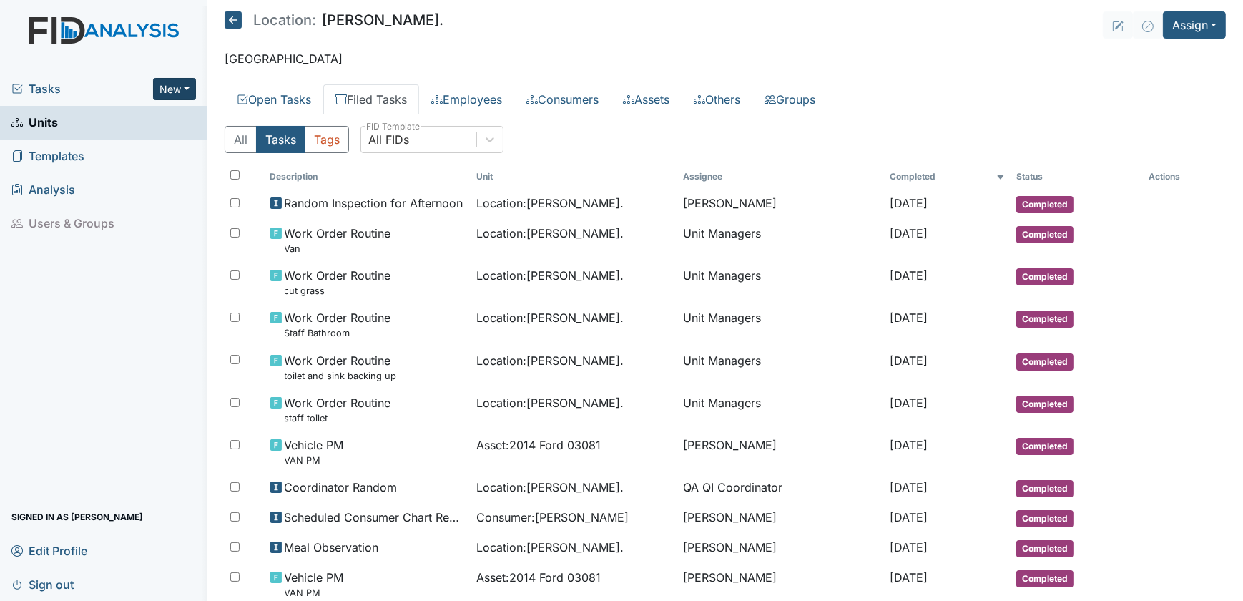
click at [177, 88] on button "New" at bounding box center [174, 89] width 43 height 22
click at [150, 117] on link "Form" at bounding box center [137, 119] width 113 height 23
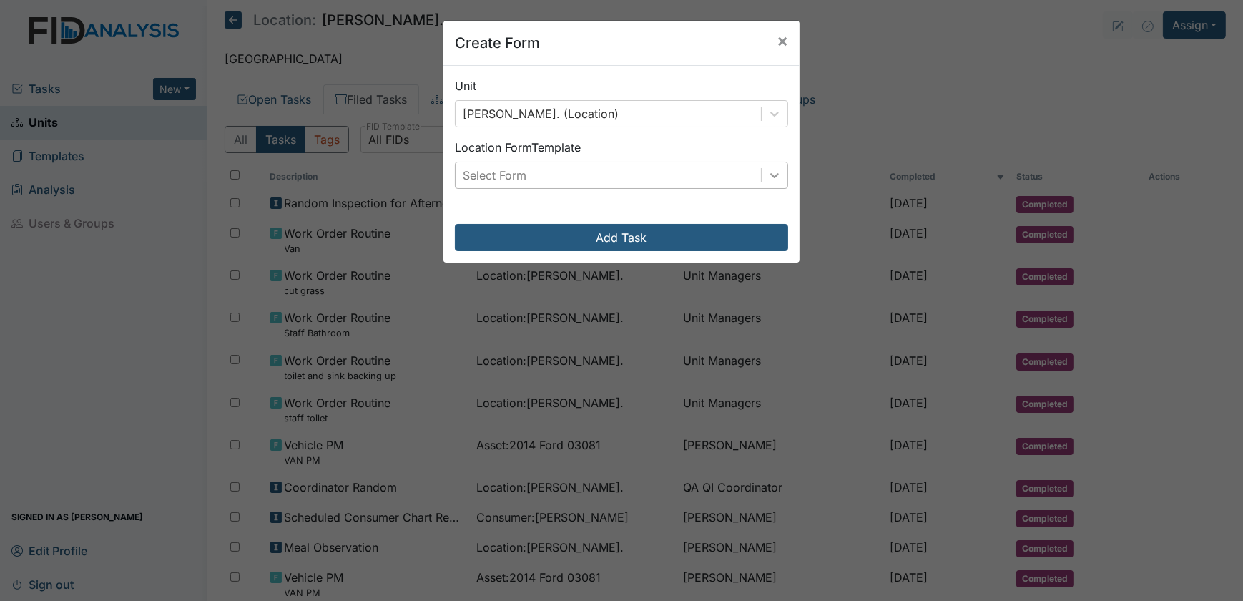
click at [773, 181] on icon at bounding box center [774, 175] width 14 height 14
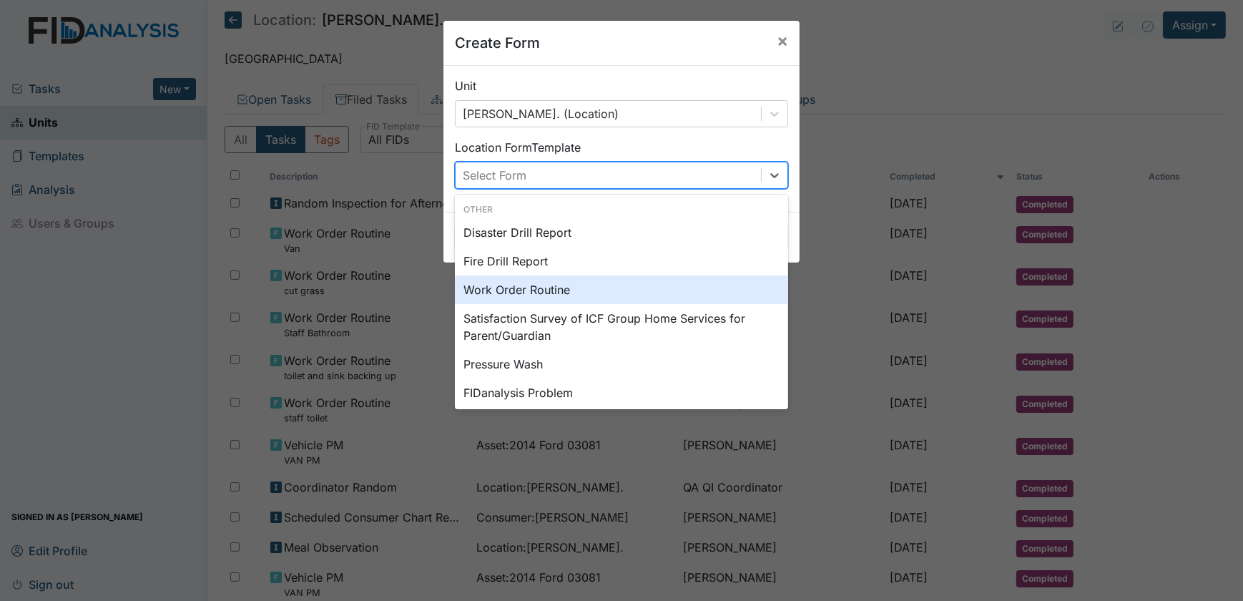
click at [593, 290] on div "Work Order Routine" at bounding box center [621, 289] width 333 height 29
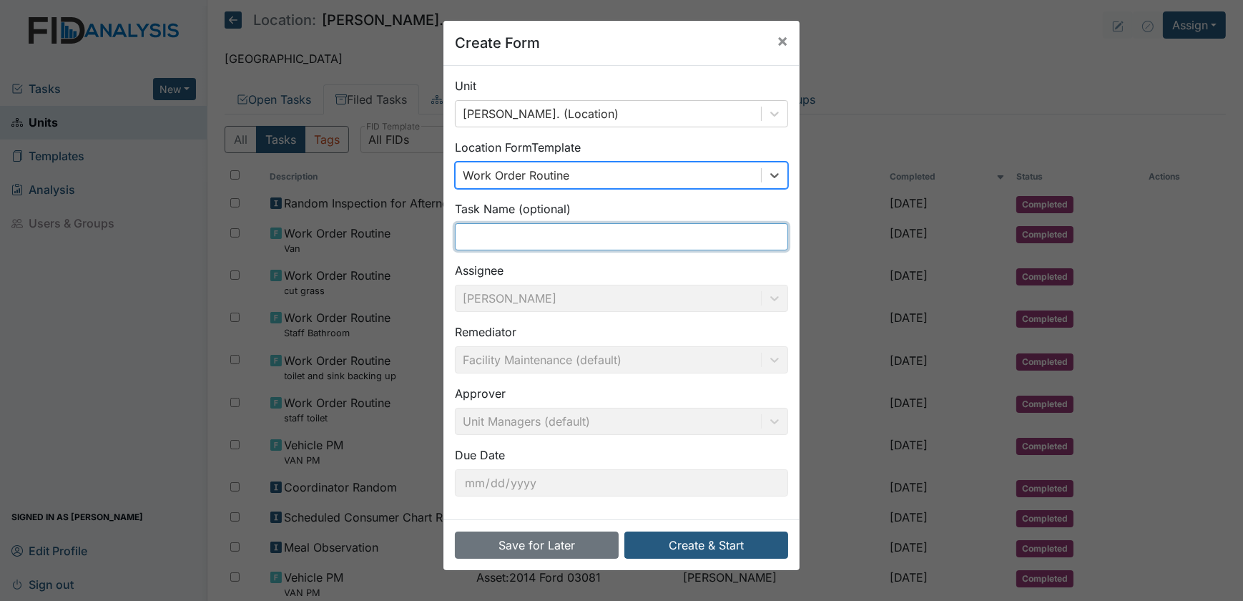
drag, startPoint x: 489, startPoint y: 230, endPoint x: 493, endPoint y: 222, distance: 8.3
click at [490, 229] on input "text" at bounding box center [621, 236] width 333 height 27
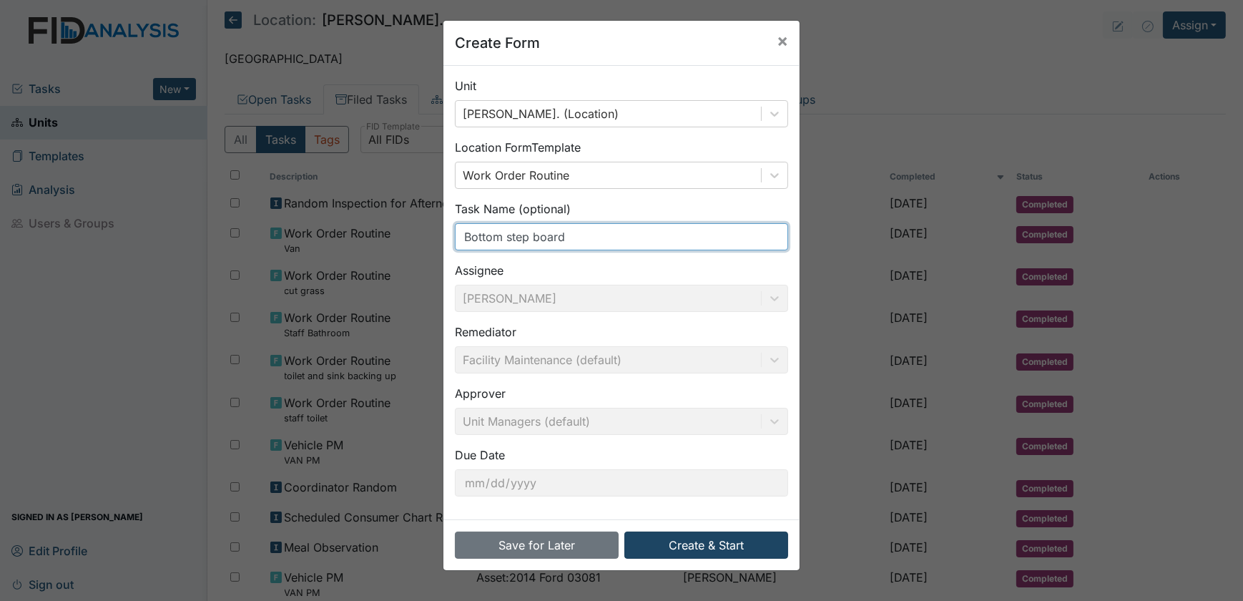
type input "Bottom step board"
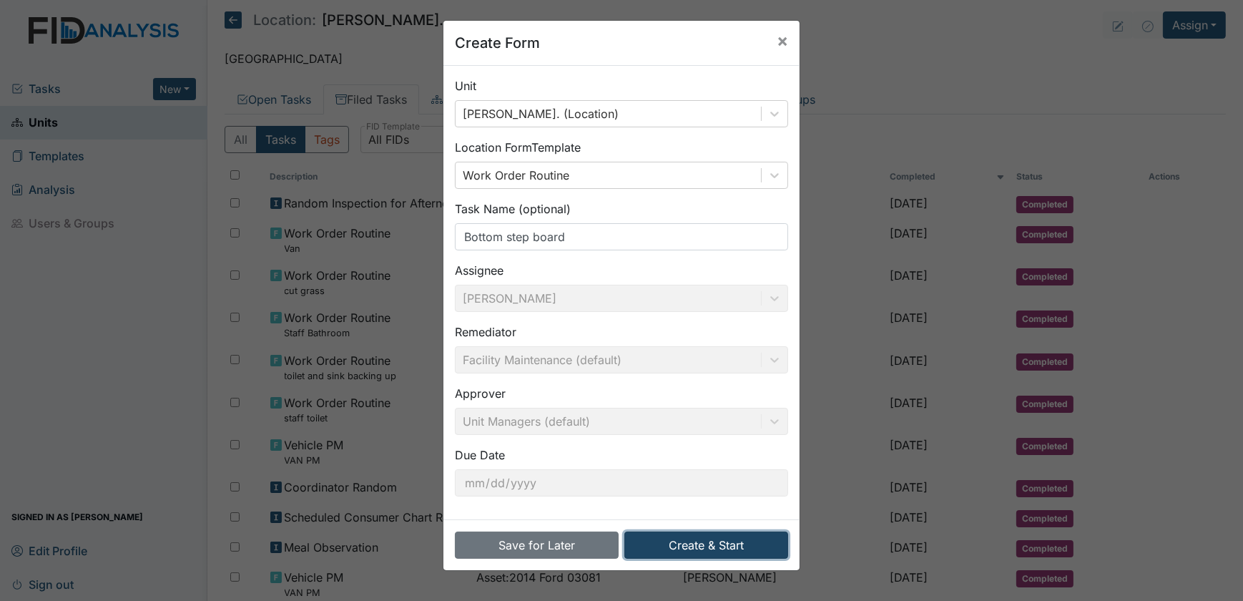
click at [681, 544] on button "Create & Start" at bounding box center [706, 544] width 164 height 27
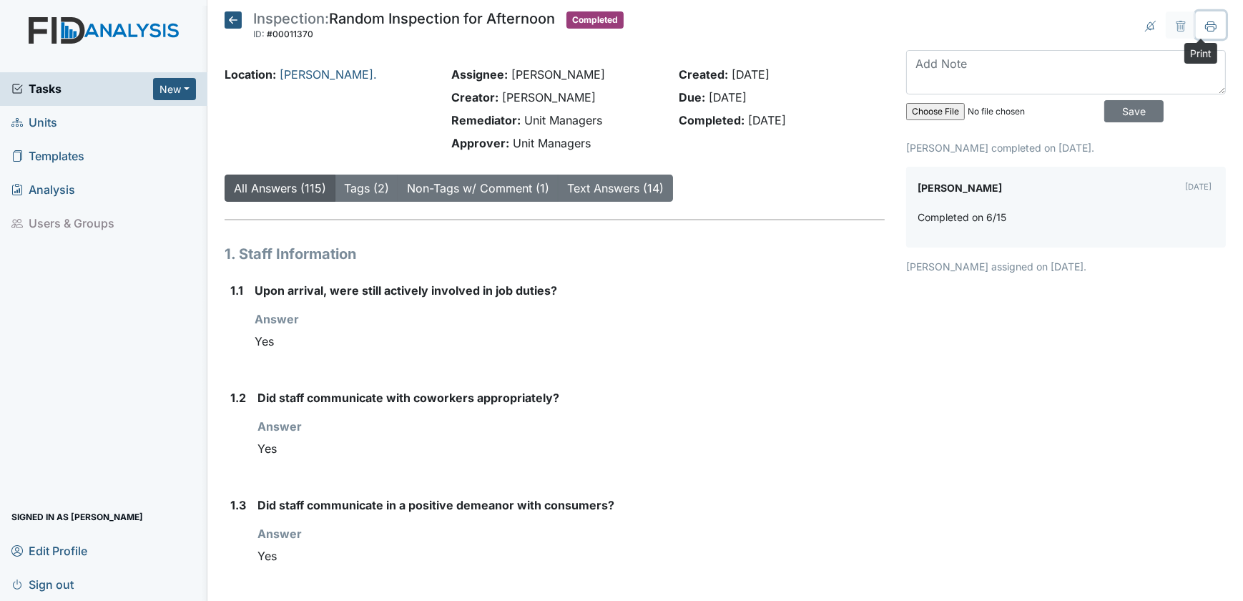
click at [1207, 26] on icon at bounding box center [1210, 28] width 7 height 5
click at [1195, 11] on button at bounding box center [1210, 24] width 30 height 27
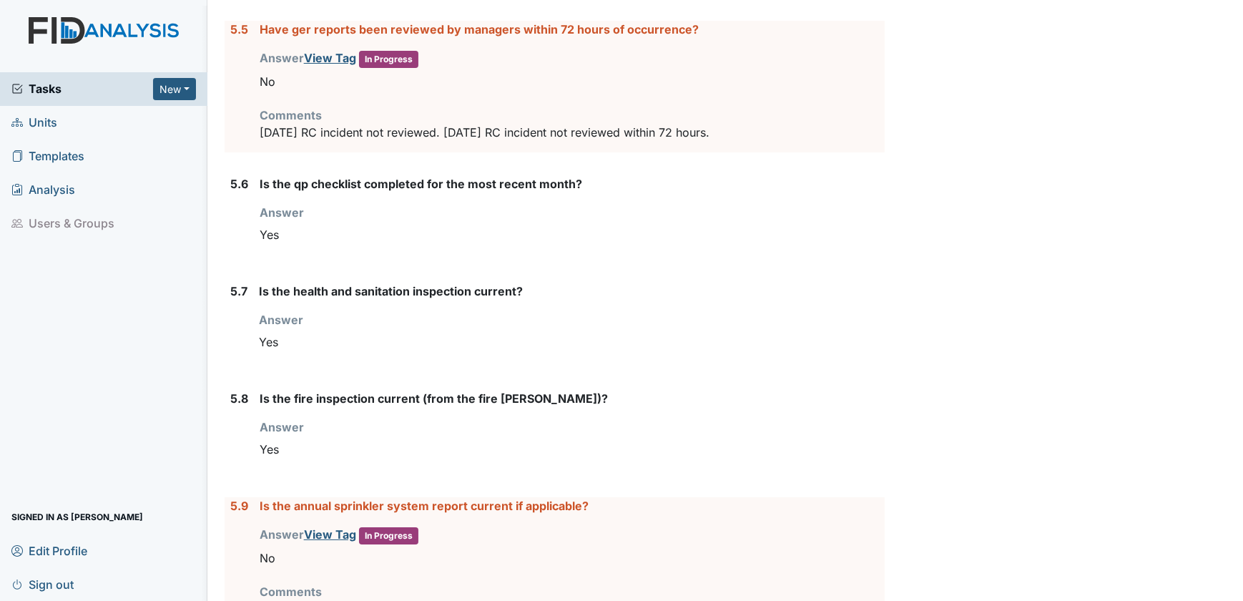
scroll to position [6807, 0]
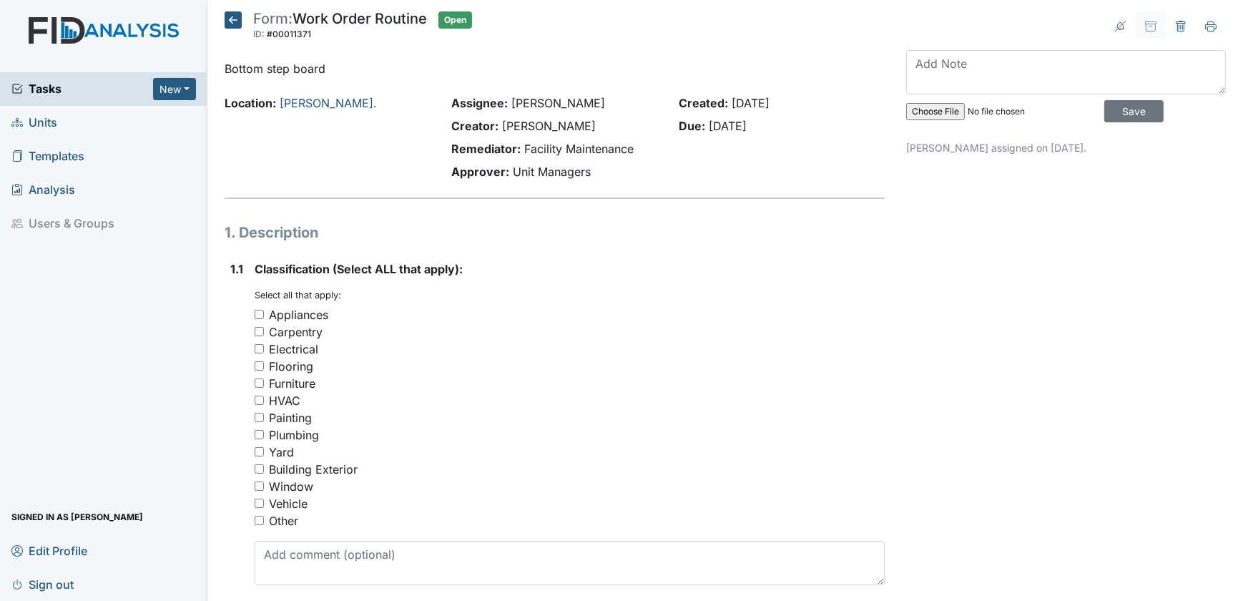
click at [257, 330] on input "Carpentry" at bounding box center [259, 331] width 9 height 9
checkbox input "true"
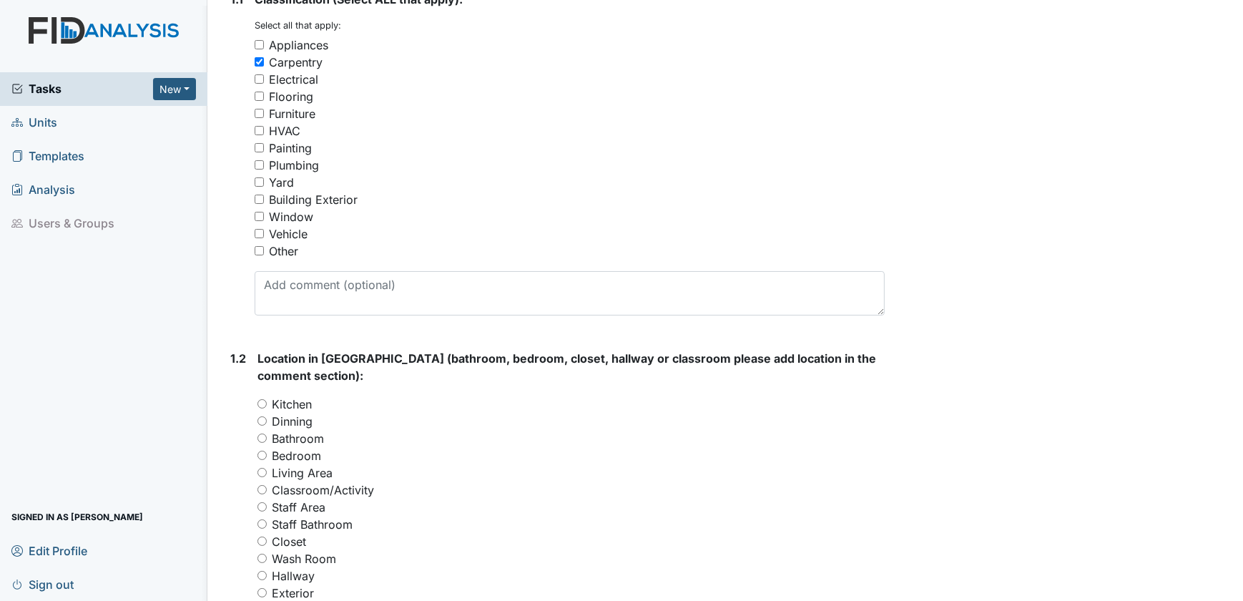
scroll to position [325, 0]
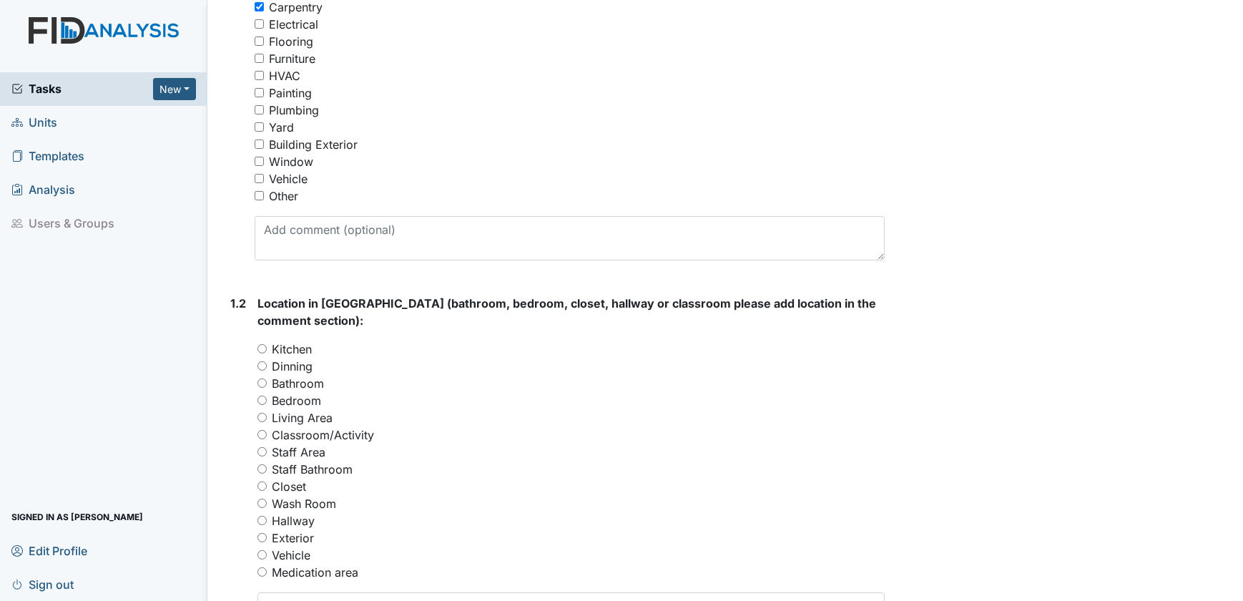
click at [260, 535] on input "Exterior" at bounding box center [261, 537] width 9 height 9
radio input "true"
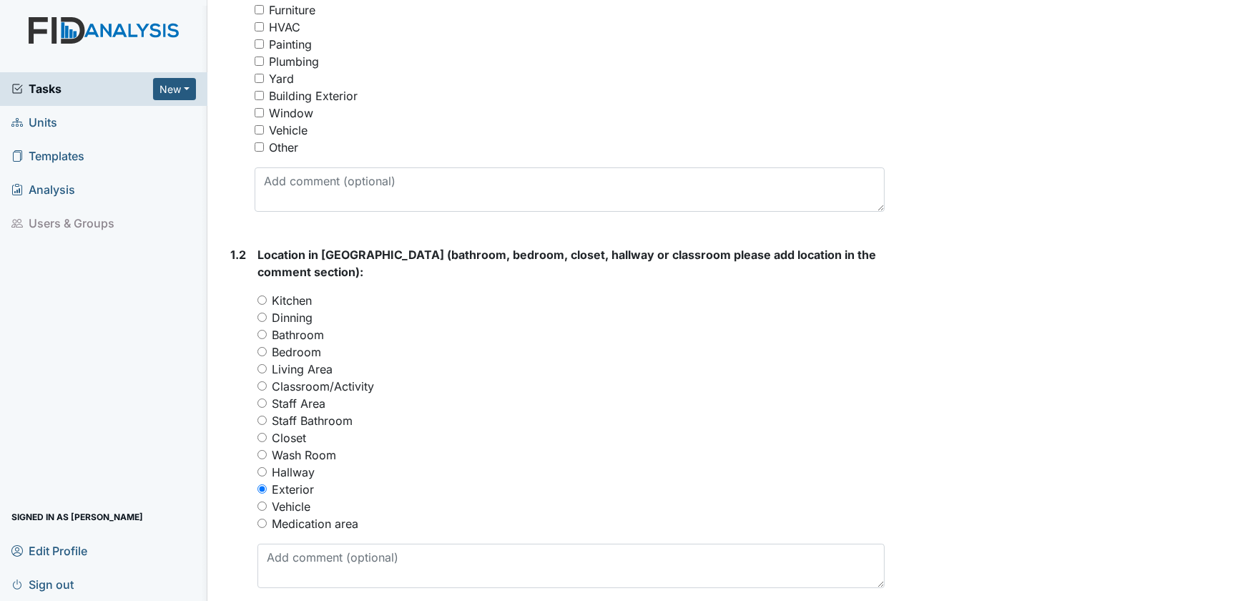
scroll to position [650, 0]
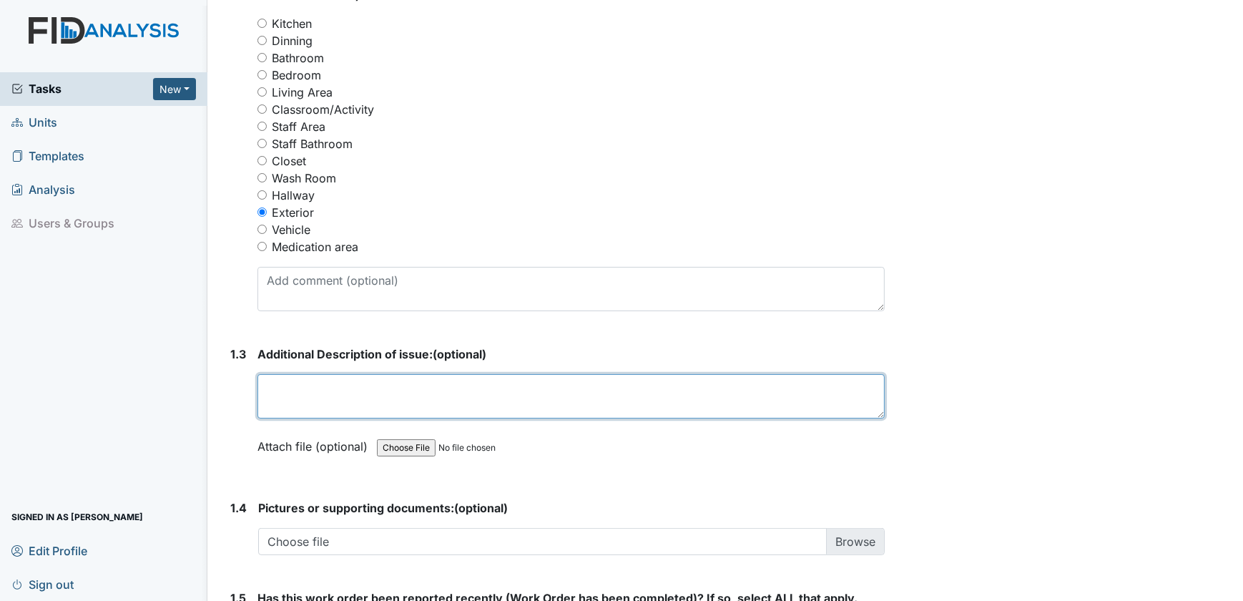
click at [282, 378] on textarea at bounding box center [571, 396] width 628 height 44
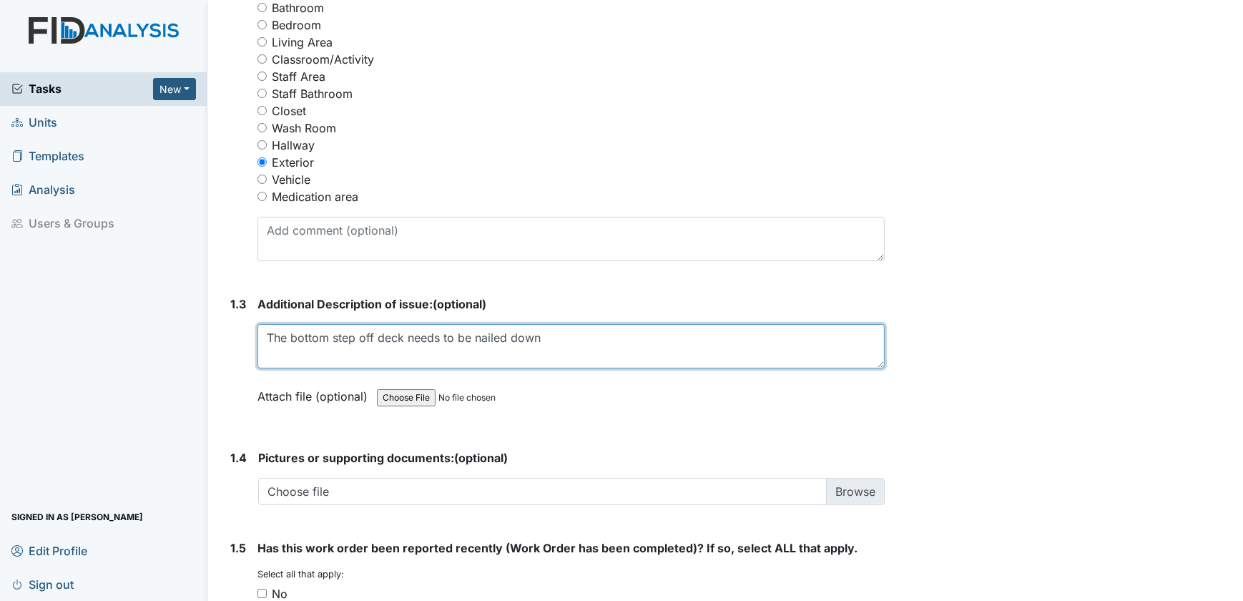
scroll to position [909, 0]
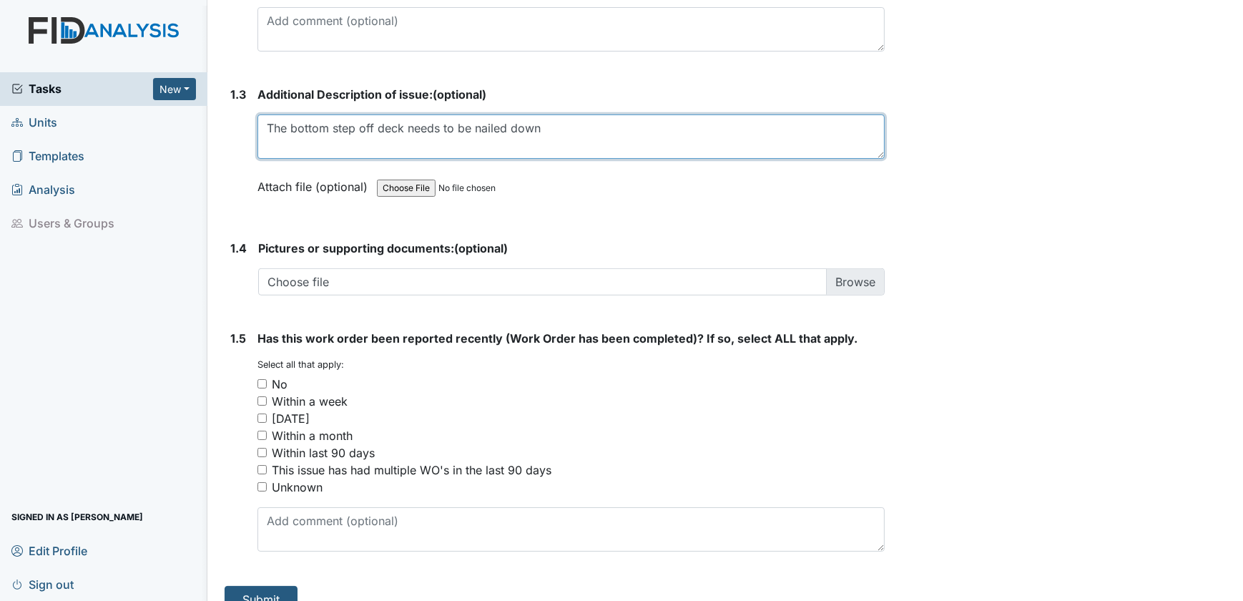
type textarea "The bottom step off deck needs to be nailed down"
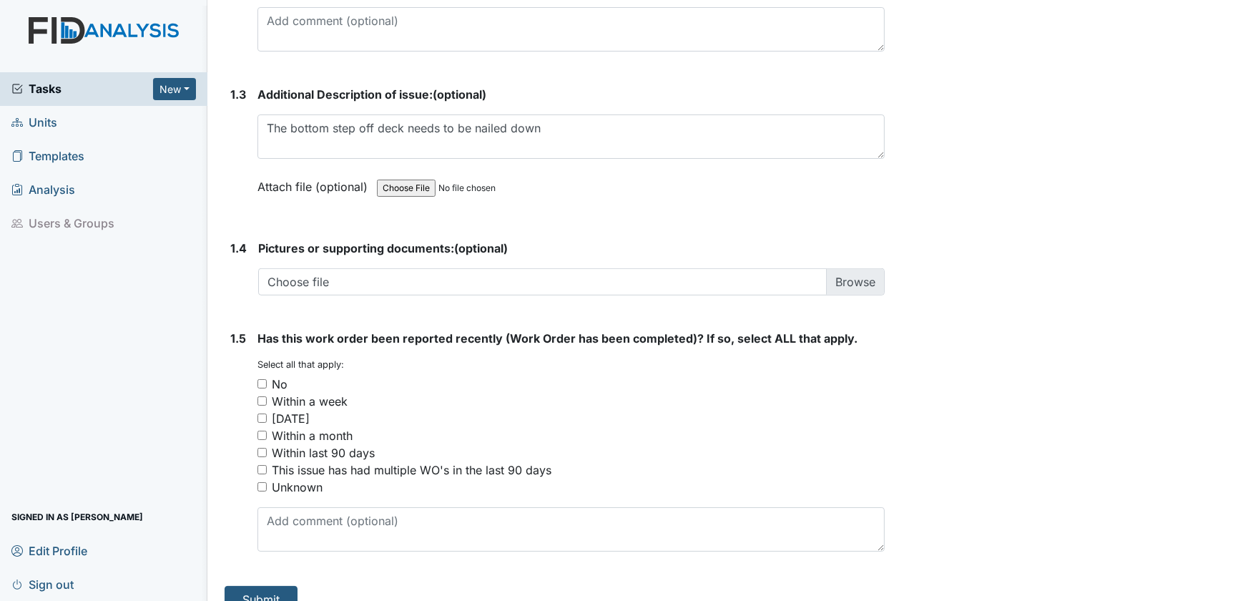
click at [263, 379] on input "No" at bounding box center [261, 383] width 9 height 9
checkbox input "true"
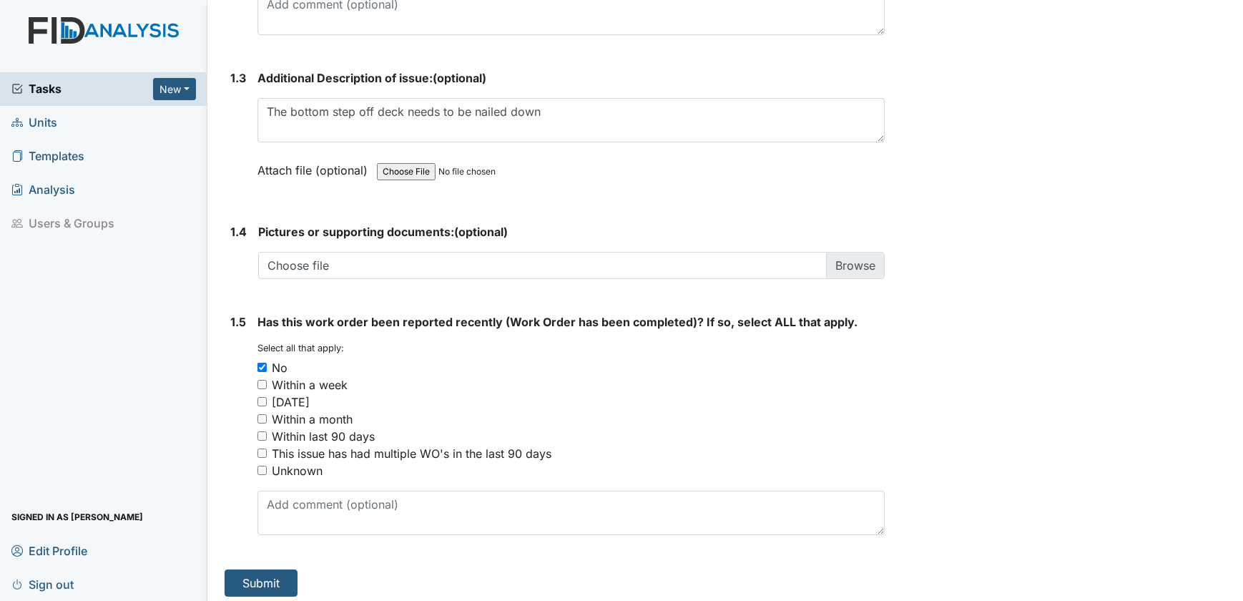
scroll to position [931, 0]
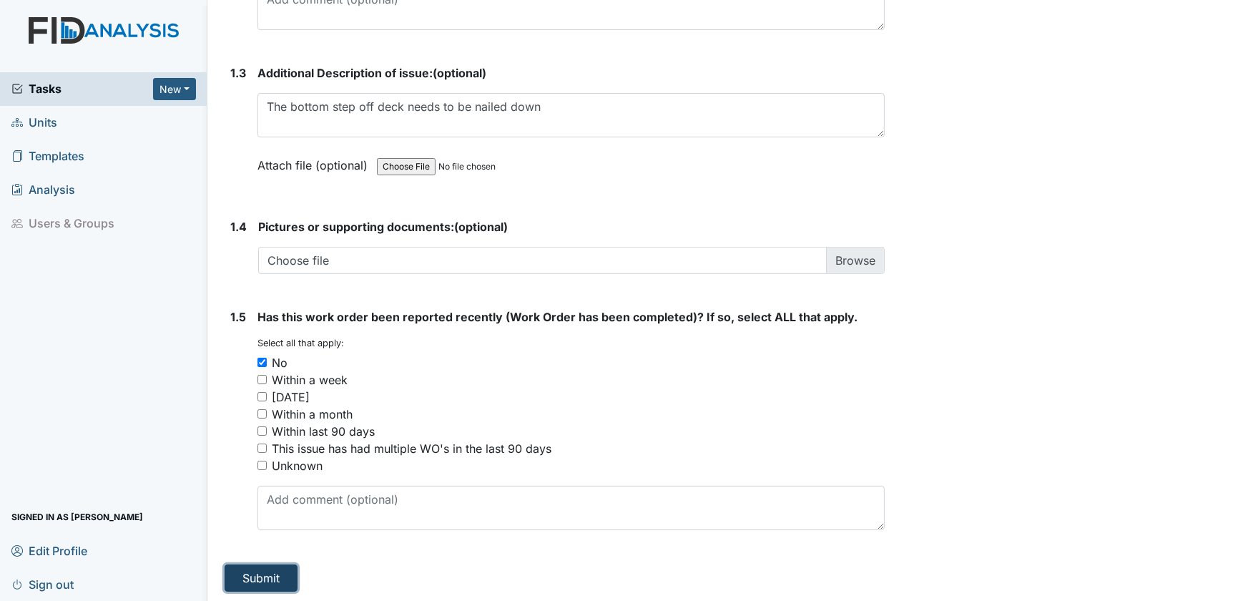
click at [278, 571] on button "Submit" at bounding box center [261, 577] width 73 height 27
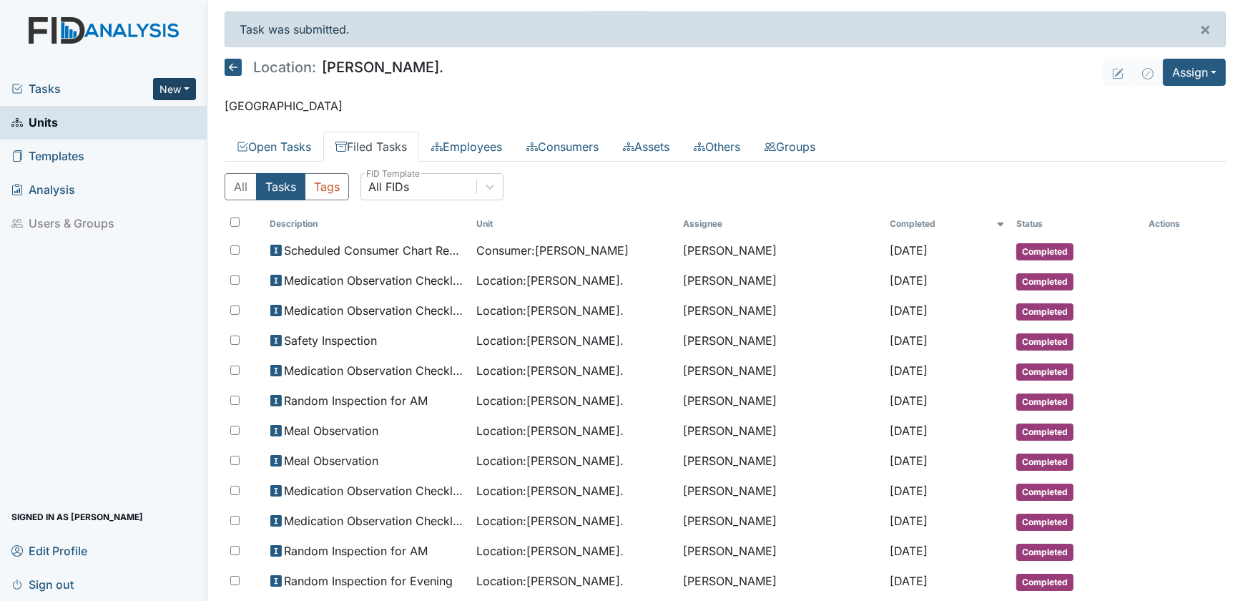
click at [175, 87] on button "New" at bounding box center [174, 89] width 43 height 22
click at [145, 122] on link "Form" at bounding box center [137, 119] width 113 height 23
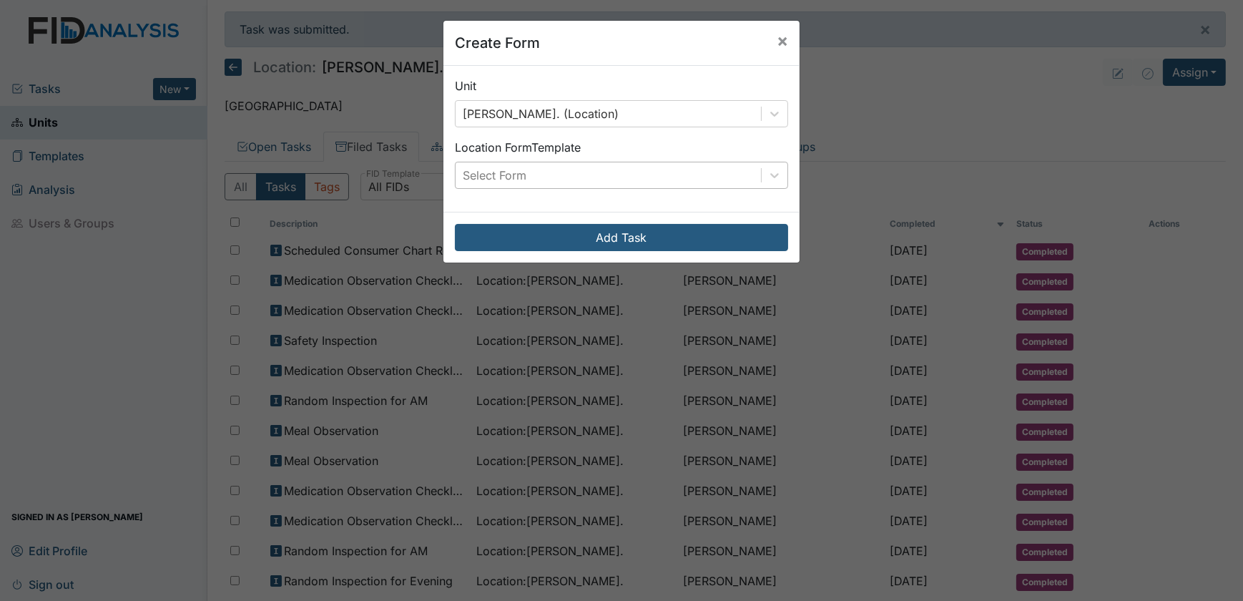
click at [680, 179] on div "Select Form" at bounding box center [607, 175] width 305 height 26
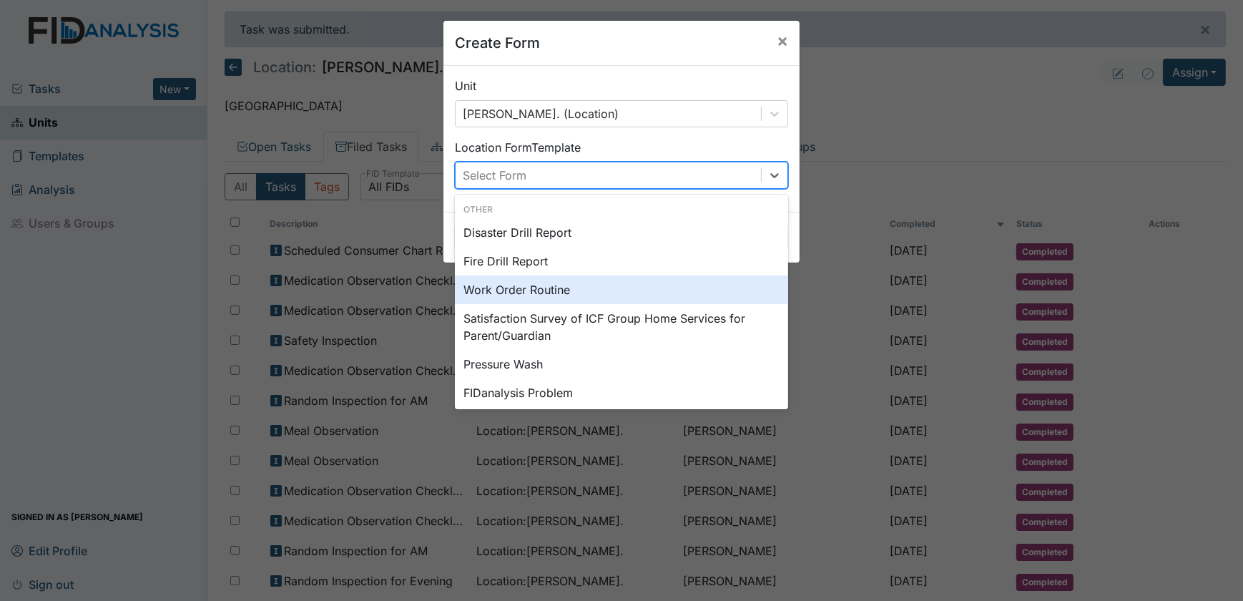
click at [616, 275] on div "Work Order Routine" at bounding box center [621, 289] width 333 height 29
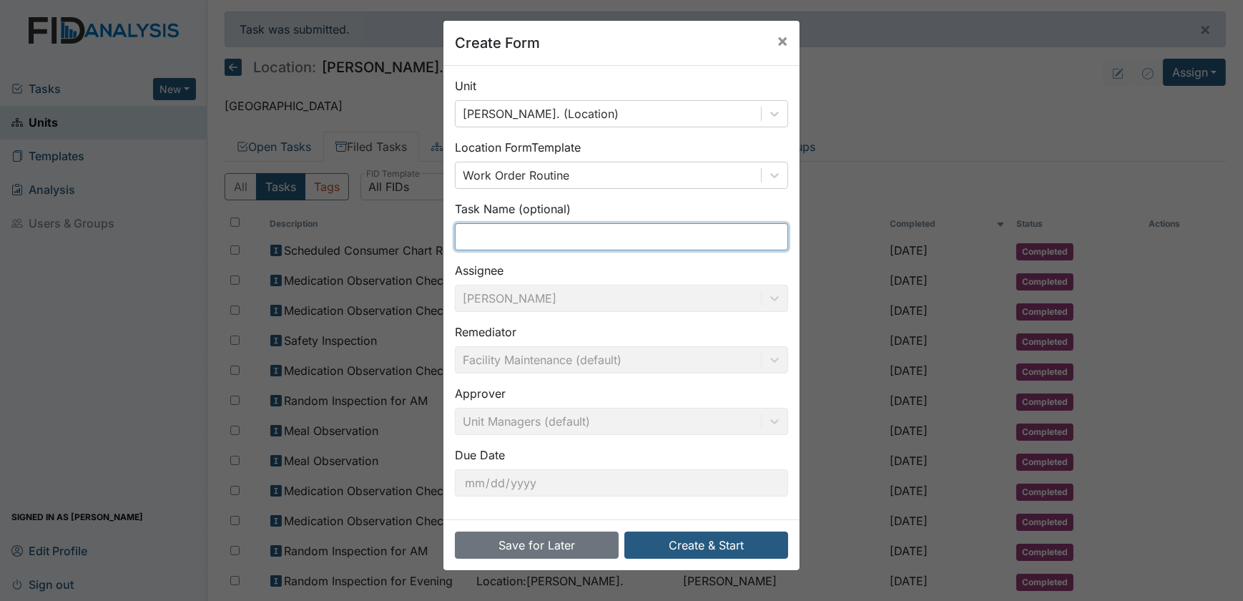
click at [512, 235] on input "text" at bounding box center [621, 236] width 333 height 27
drag, startPoint x: 659, startPoint y: 242, endPoint x: 363, endPoint y: 221, distance: 296.8
click at [366, 221] on div "Create Form × Unit William St. (Location) Location Form Template Work Order Rou…" at bounding box center [621, 300] width 1243 height 601
type input "Fence is leaning into driveway"
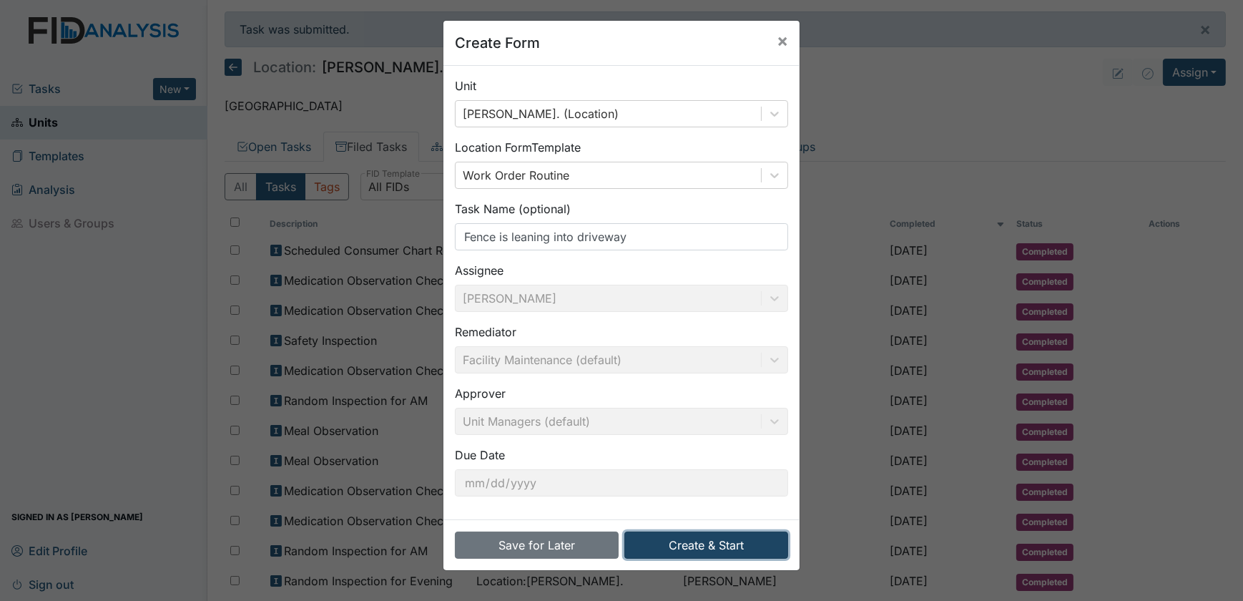
click at [694, 544] on button "Create & Start" at bounding box center [706, 544] width 164 height 27
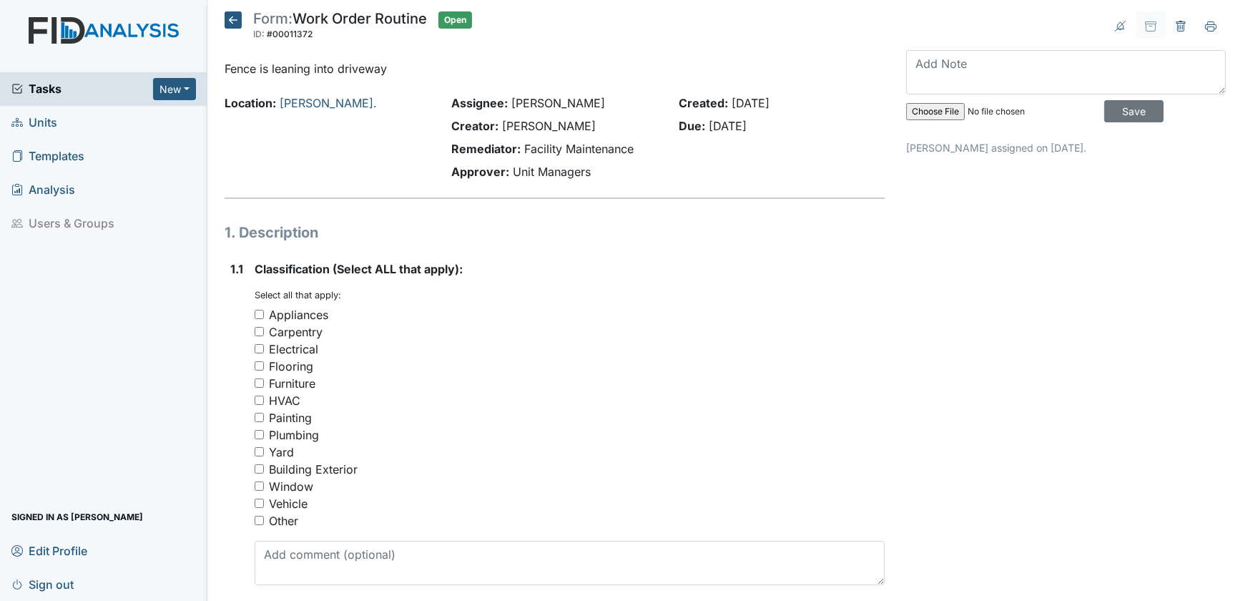
click at [260, 470] on input "Building Exterior" at bounding box center [259, 468] width 9 height 9
checkbox input "true"
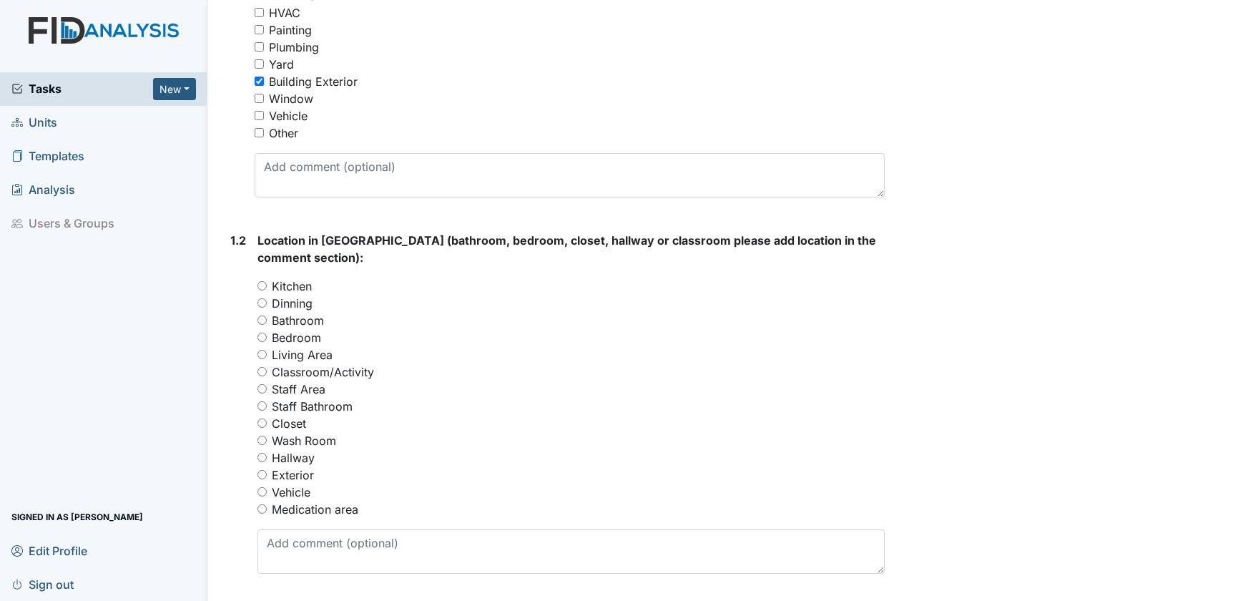
scroll to position [390, 0]
click at [262, 476] on div "Exterior" at bounding box center [571, 472] width 628 height 17
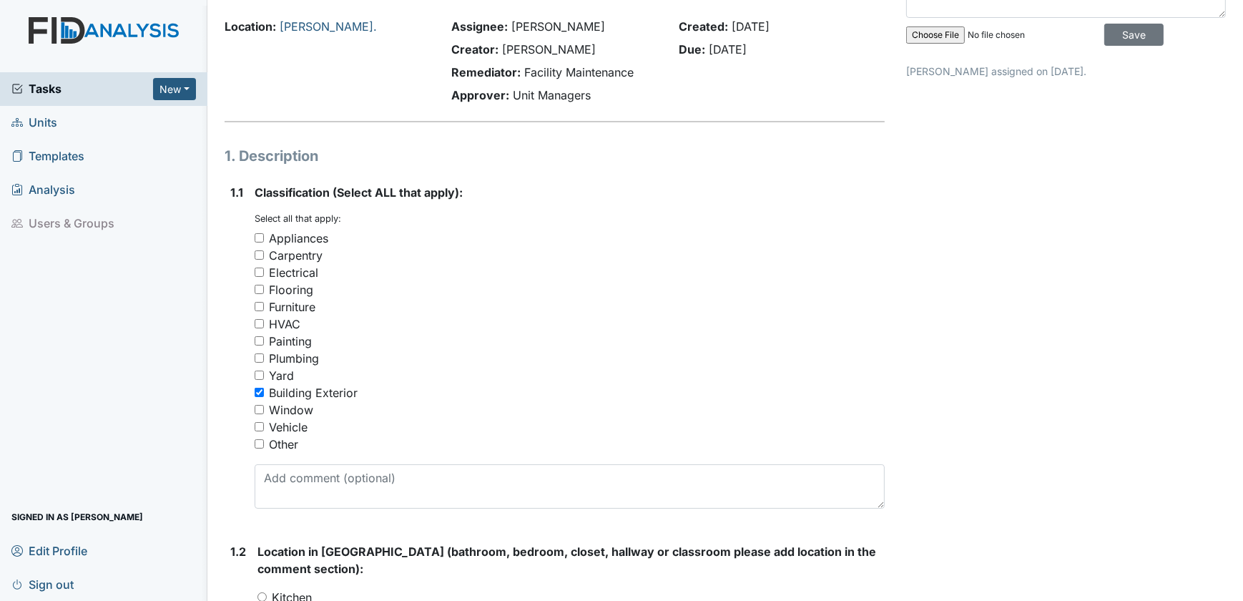
scroll to position [64, 0]
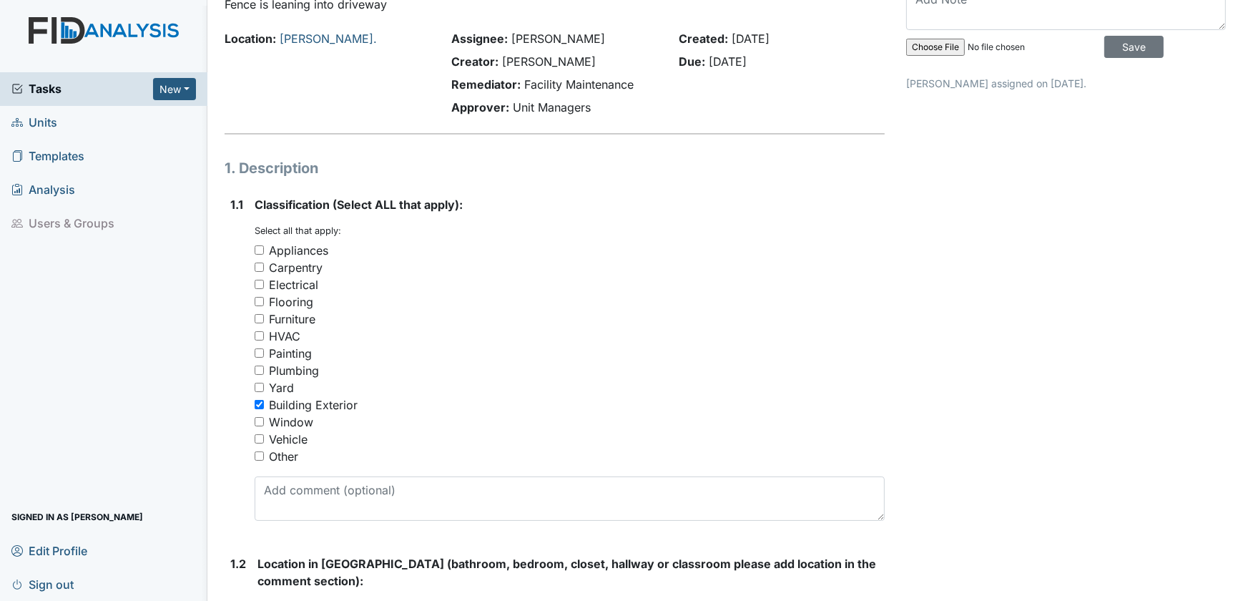
click at [256, 265] on input "Carpentry" at bounding box center [259, 266] width 9 height 9
checkbox input "true"
click at [255, 401] on input "Building Exterior" at bounding box center [259, 404] width 9 height 9
checkbox input "false"
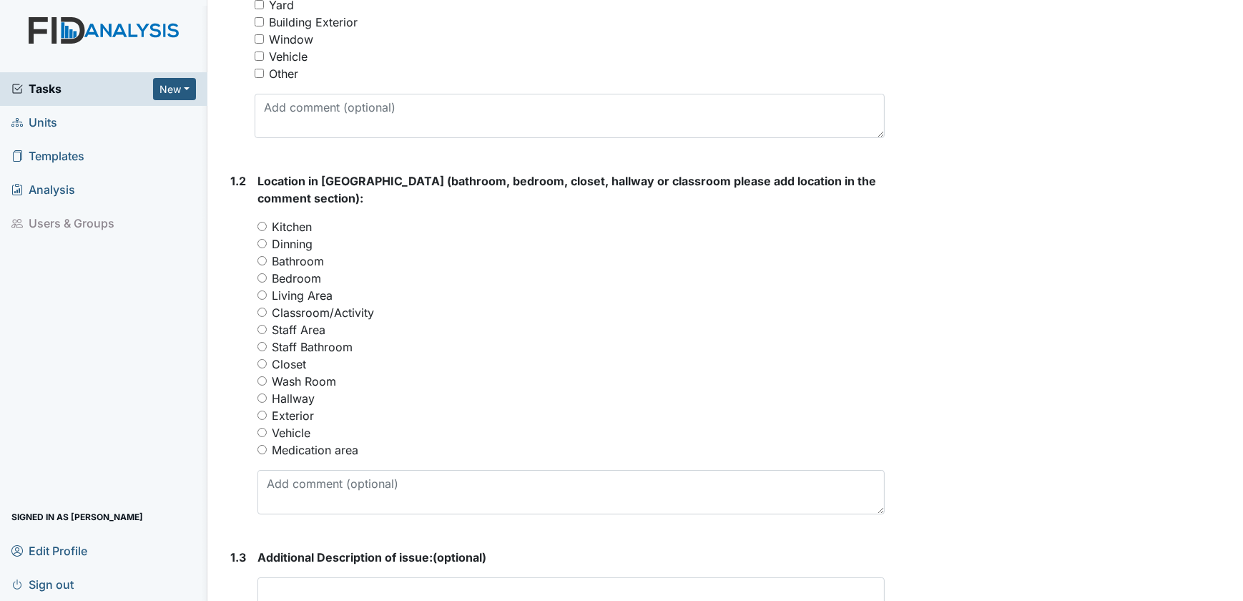
scroll to position [585, 0]
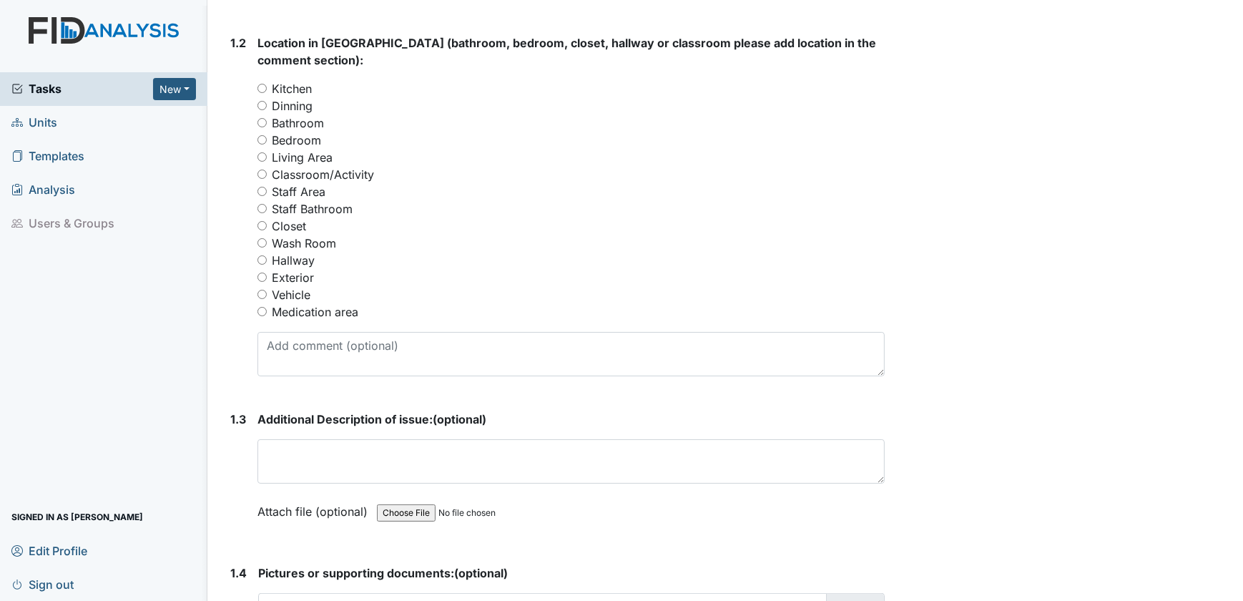
click at [262, 276] on input "Exterior" at bounding box center [261, 276] width 9 height 9
radio input "true"
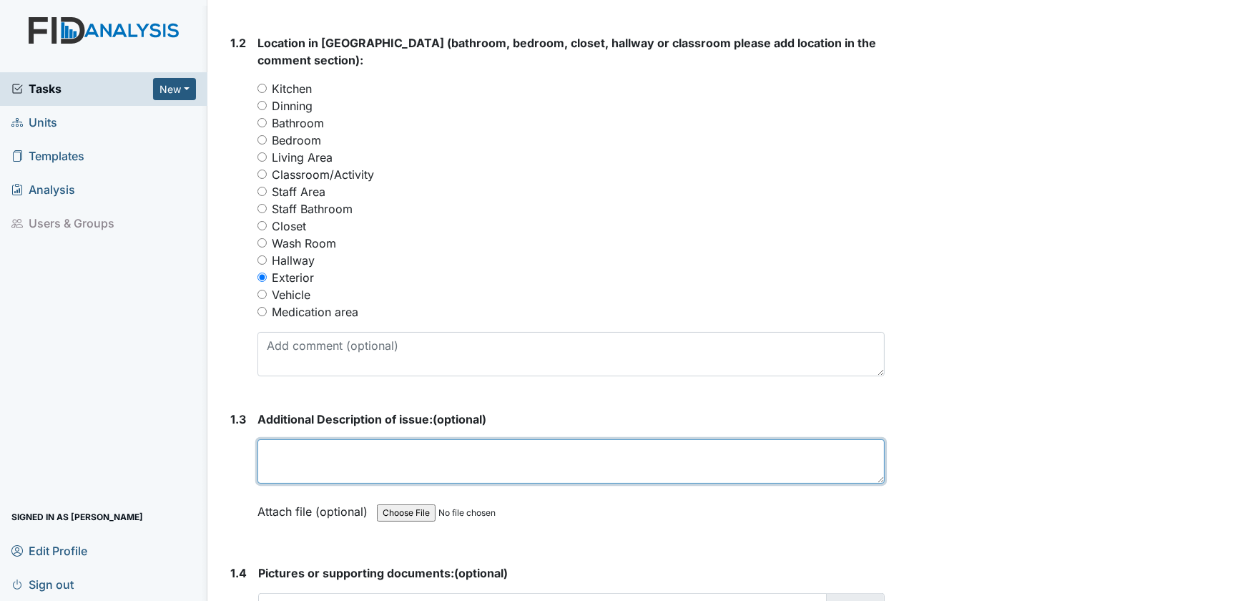
click at [286, 450] on textarea at bounding box center [571, 461] width 628 height 44
paste textarea "Fence is leaning into driveway"
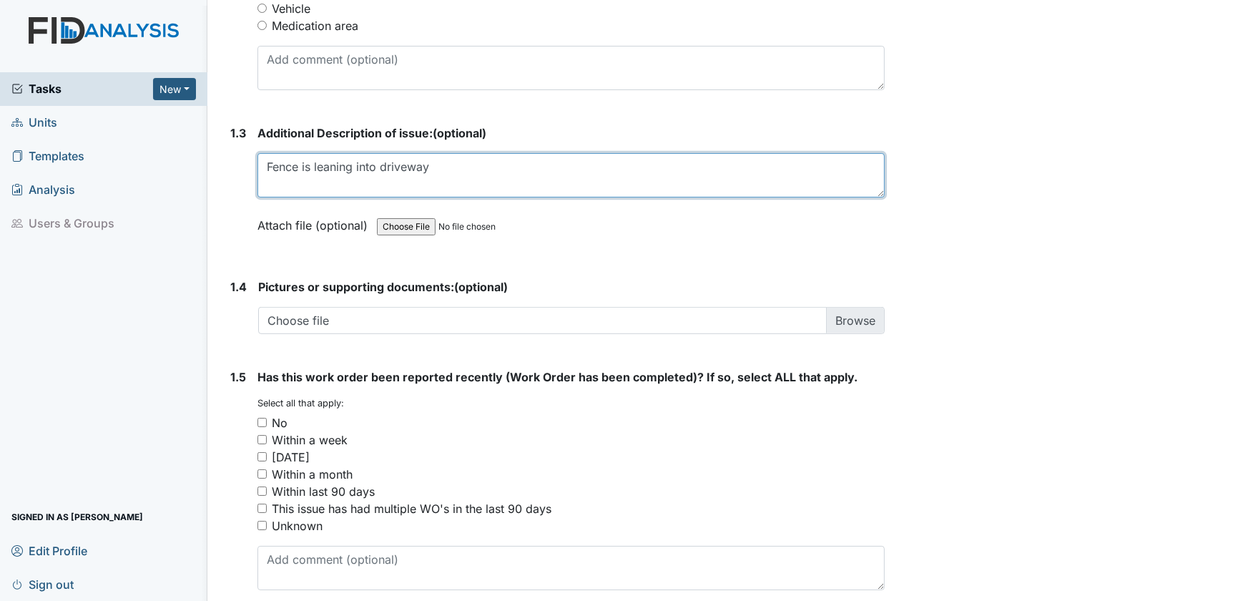
scroll to position [931, 0]
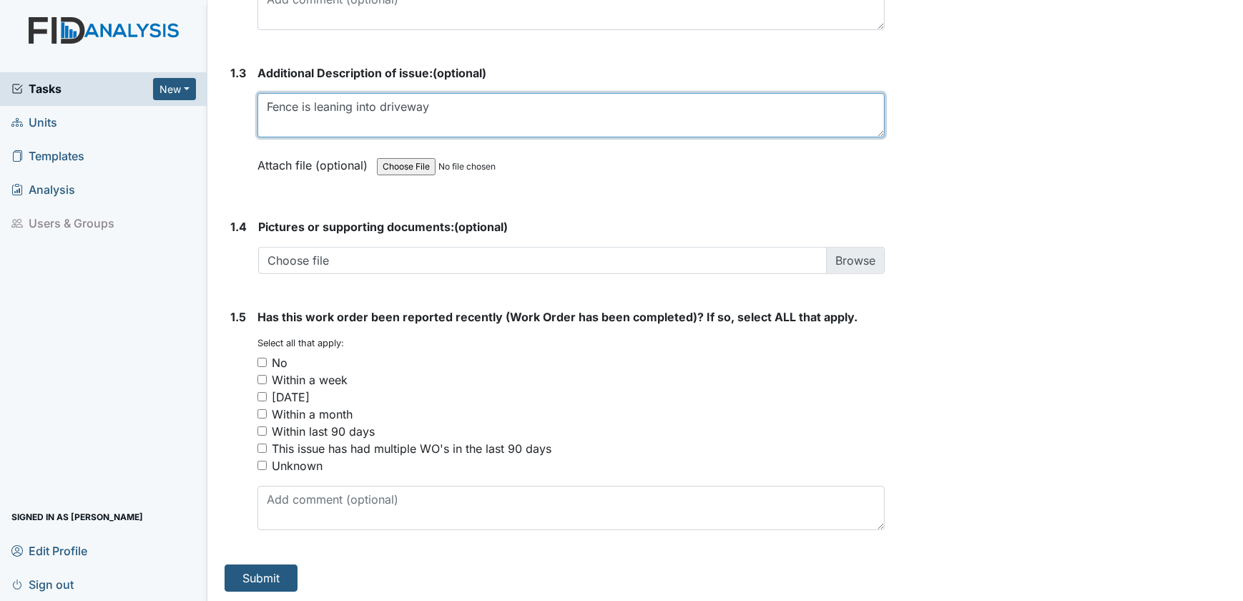
type textarea "Fence is leaning into driveway"
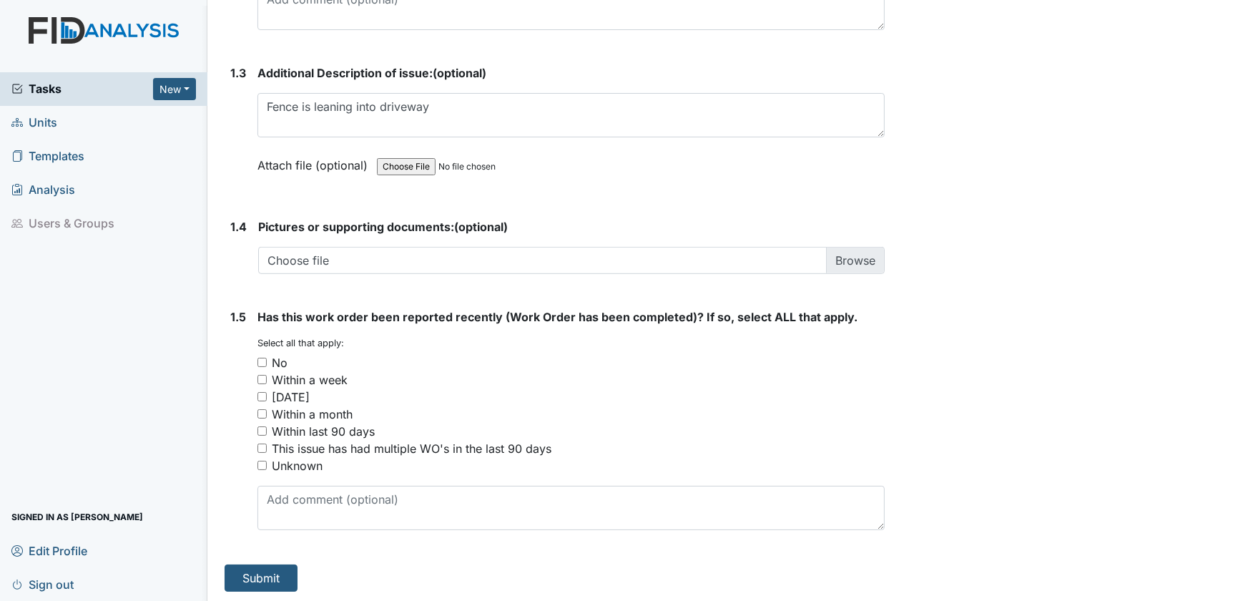
click at [260, 359] on input "No" at bounding box center [261, 361] width 9 height 9
checkbox input "true"
click at [250, 575] on button "Submit" at bounding box center [261, 577] width 73 height 27
